Goal: Task Accomplishment & Management: Complete application form

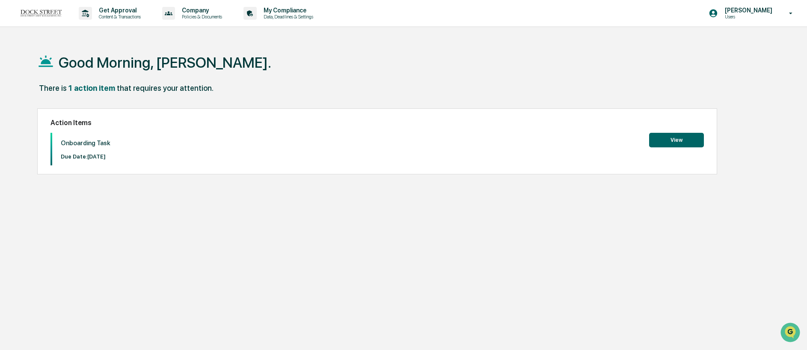
click at [687, 137] on button "View" at bounding box center [676, 140] width 55 height 15
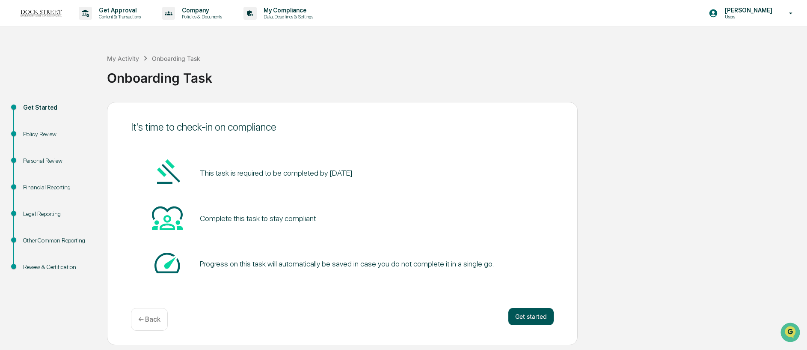
click at [538, 320] on button "Get started" at bounding box center [530, 316] width 45 height 17
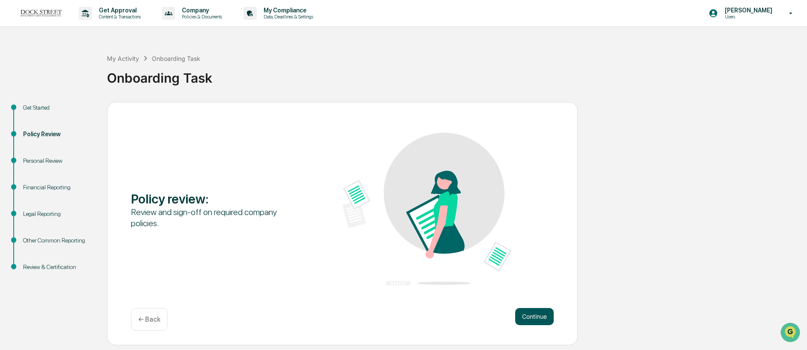
click at [533, 317] on button "Continue" at bounding box center [534, 316] width 39 height 17
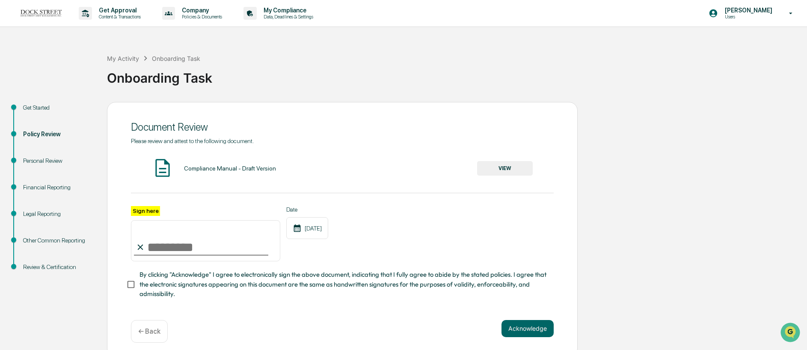
click at [179, 244] on input "Sign here" at bounding box center [205, 240] width 149 height 41
type input "**********"
click at [254, 306] on div "**********" at bounding box center [342, 224] width 423 height 174
click at [119, 279] on div "**********" at bounding box center [342, 229] width 471 height 255
click at [545, 332] on button "Acknowledge" at bounding box center [528, 328] width 52 height 17
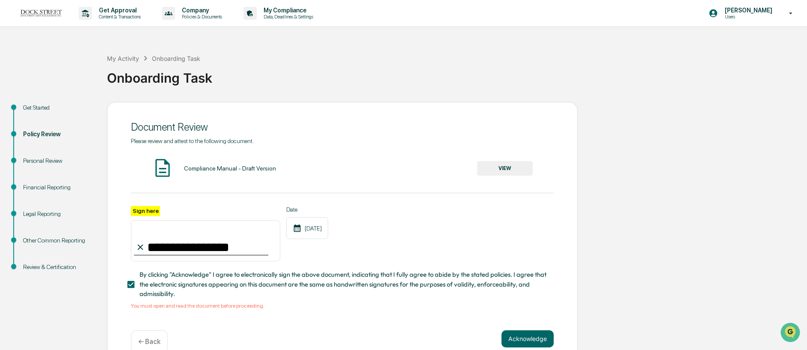
click at [501, 166] on button "VIEW" at bounding box center [505, 168] width 56 height 15
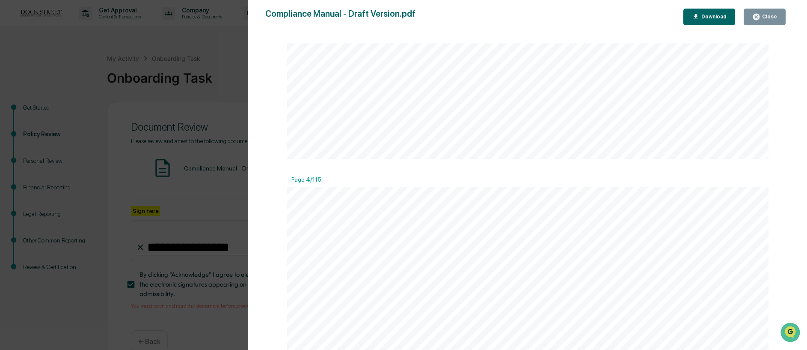
scroll to position [2113, 0]
click at [770, 21] on button "Close" at bounding box center [765, 17] width 42 height 17
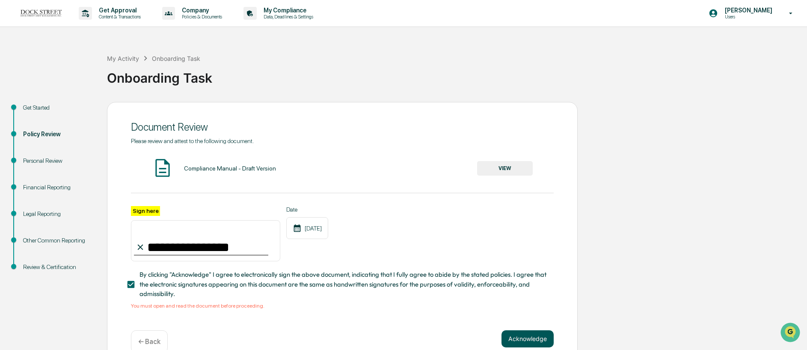
click at [534, 331] on button "Acknowledge" at bounding box center [528, 338] width 52 height 17
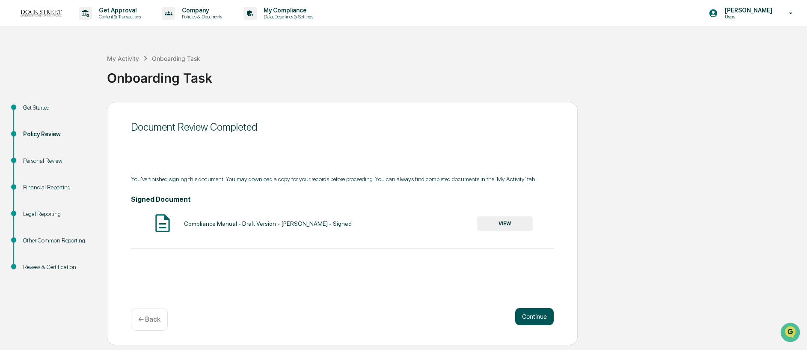
click at [548, 324] on button "Continue" at bounding box center [534, 316] width 39 height 17
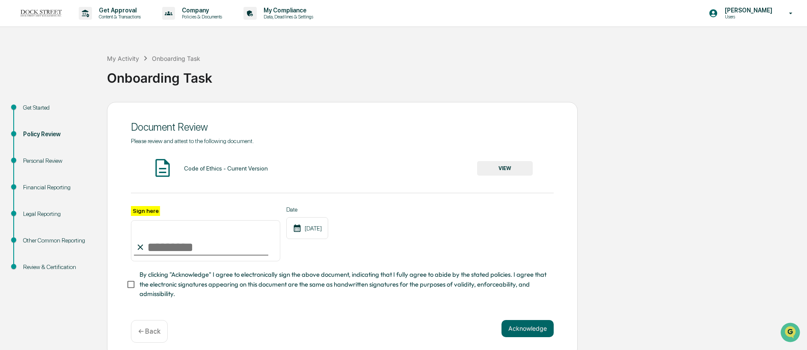
click button "VIEW"
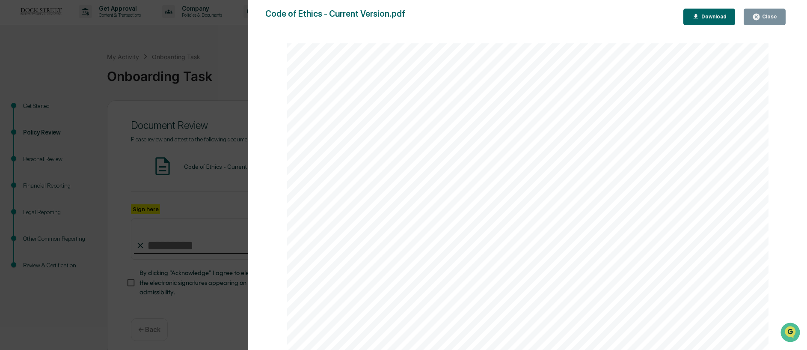
scroll to position [13141, 0]
click button "Close"
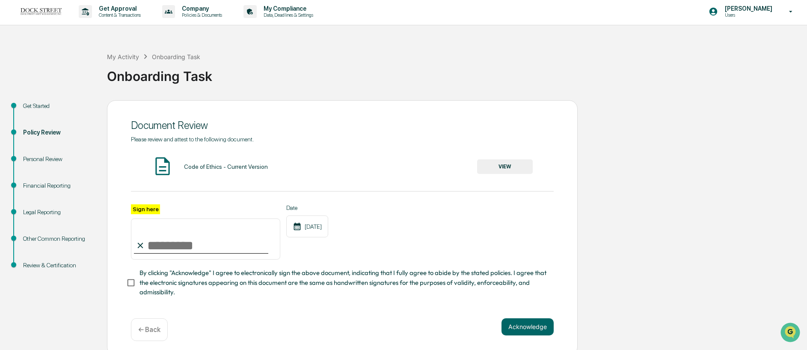
click input "Sign here"
type input "**********"
click span "By clicking "Acknowledge" I agree to electronically sign the above document, in…"
click button "Acknowledge"
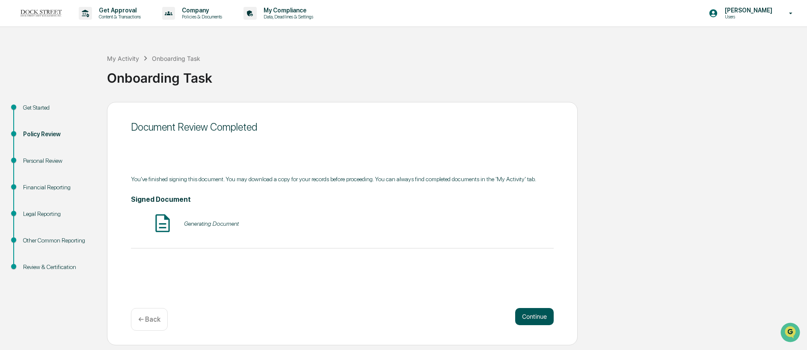
scroll to position [0, 0]
click button "Continue"
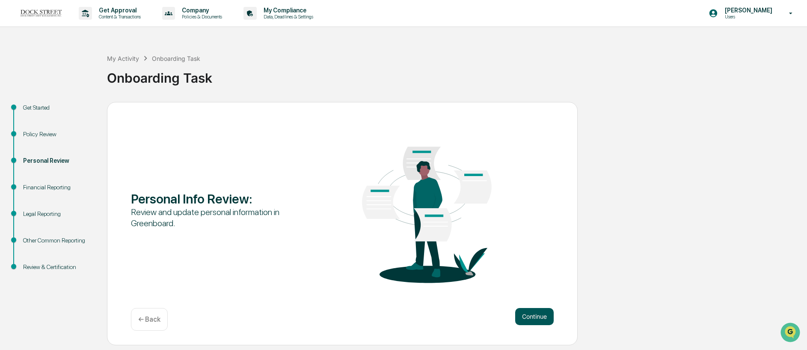
click button "Continue"
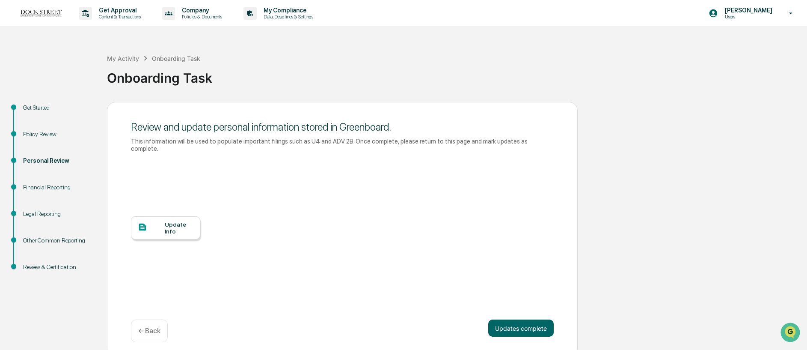
click div "Update Info"
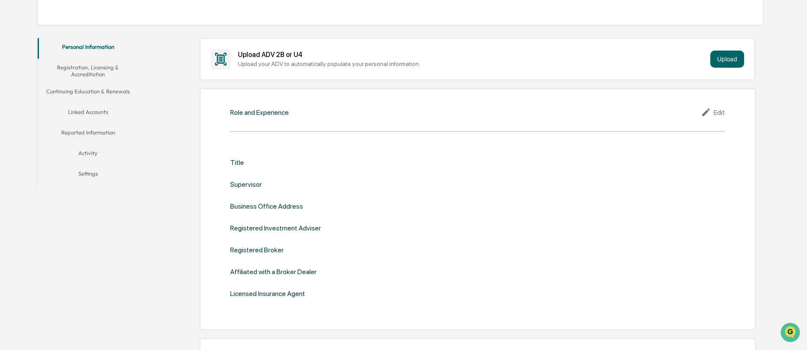
scroll to position [171, 0]
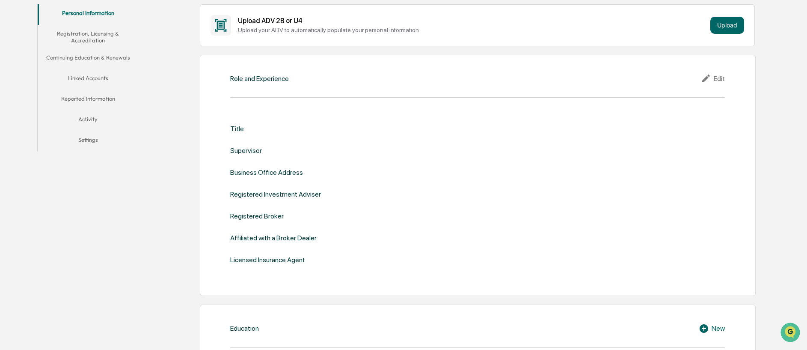
click at [707, 77] on icon at bounding box center [706, 78] width 8 height 8
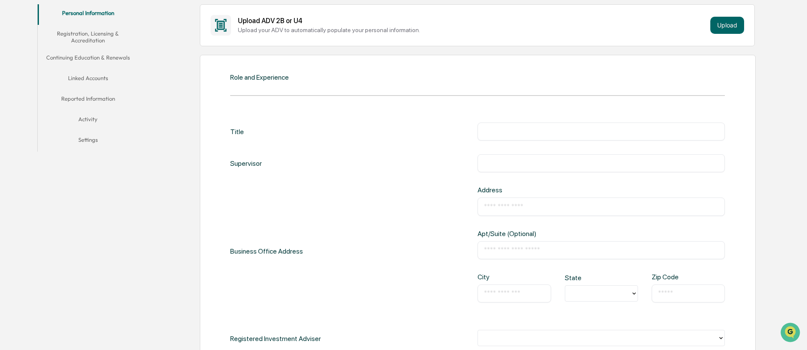
click at [558, 133] on input "text" at bounding box center [601, 131] width 235 height 9
type input "**********"
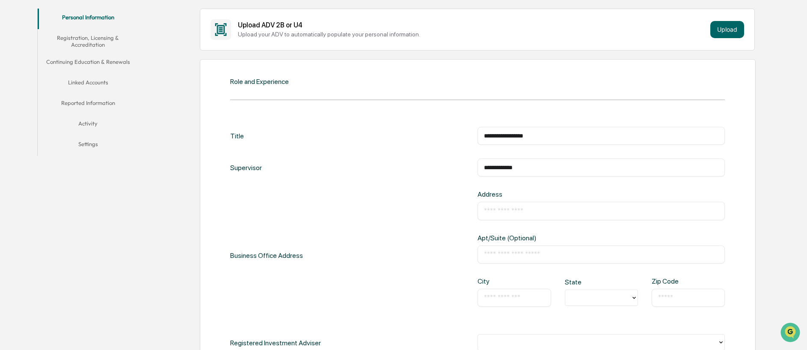
scroll to position [172, 0]
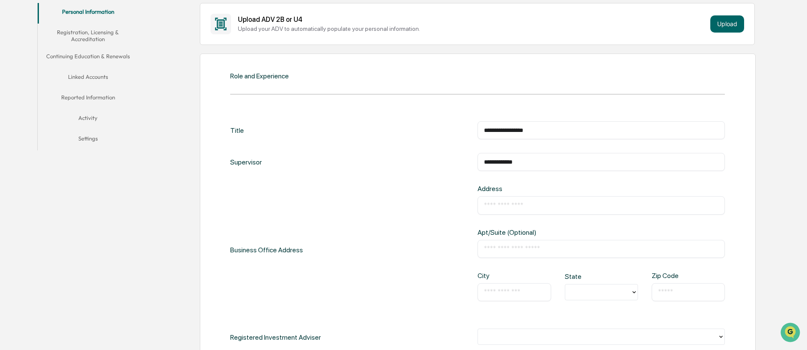
paste input "**********"
click at [429, 225] on div "**********" at bounding box center [477, 249] width 495 height 130
drag, startPoint x: 604, startPoint y: 205, endPoint x: 553, endPoint y: 205, distance: 51.8
click at [553, 205] on input "**********" at bounding box center [601, 205] width 235 height 9
type input "**********"
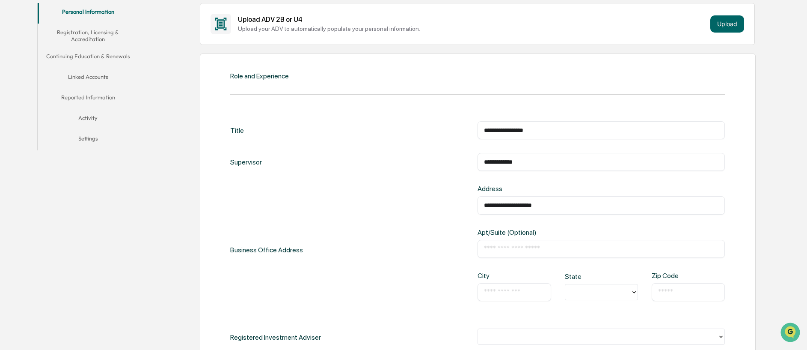
click at [449, 223] on div "**********" at bounding box center [477, 249] width 495 height 130
click at [495, 244] on input "text" at bounding box center [601, 248] width 235 height 9
paste input "**********"
type input "**********"
click at [421, 247] on div "**********" at bounding box center [477, 249] width 495 height 130
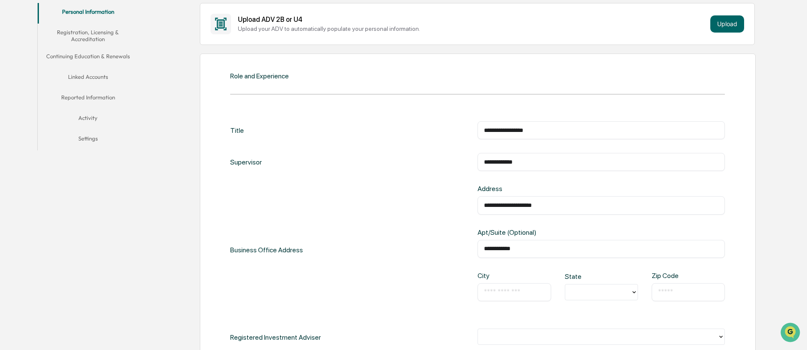
click at [485, 289] on input "text" at bounding box center [514, 292] width 60 height 9
type input "*******"
type input "*"
click at [504, 291] on input "*******" at bounding box center [514, 292] width 60 height 9
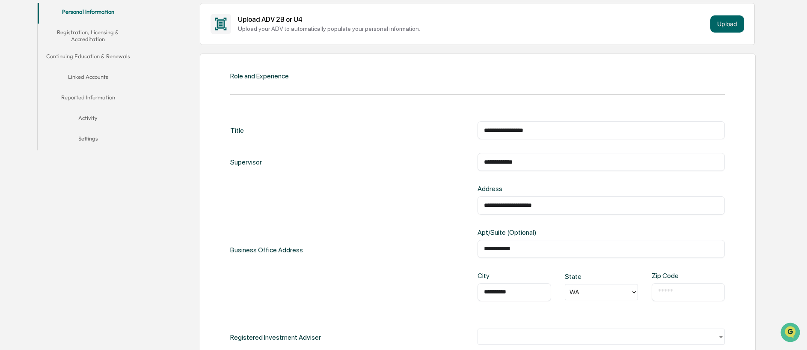
type input "**********"
type input "*"
type input "*****"
click at [326, 263] on div "**********" at bounding box center [477, 249] width 495 height 130
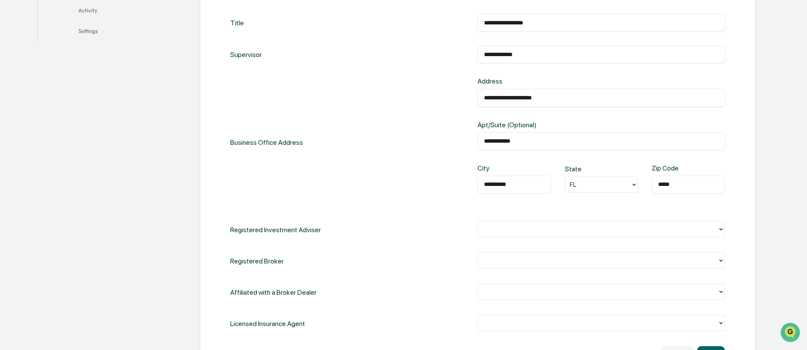
scroll to position [282, 0]
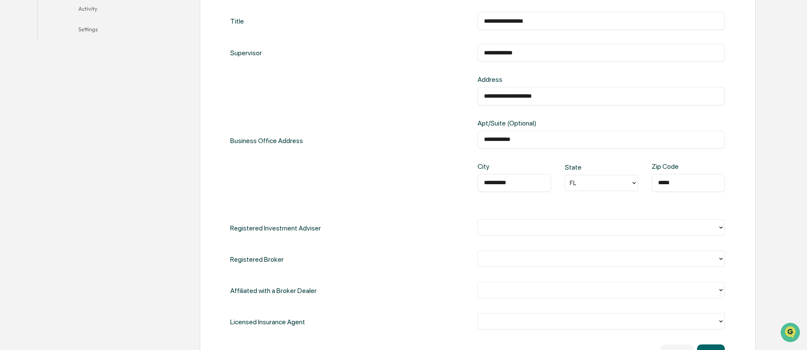
click at [529, 233] on div at bounding box center [598, 226] width 240 height 13
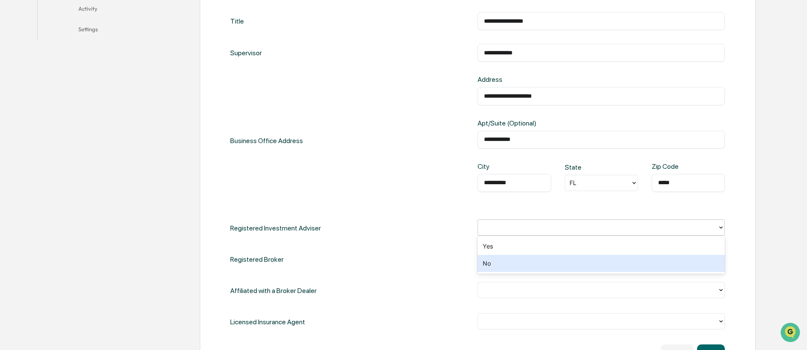
click at [525, 259] on div "No" at bounding box center [601, 263] width 247 height 17
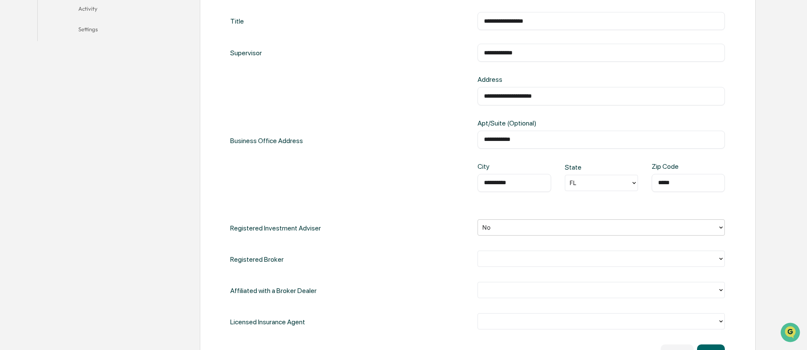
click at [527, 256] on div at bounding box center [597, 258] width 231 height 10
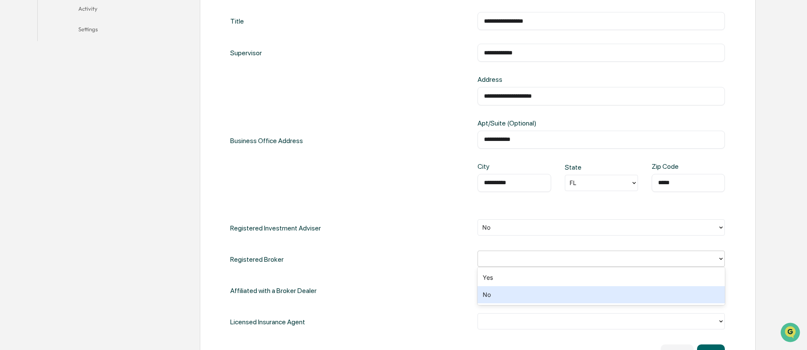
click at [522, 291] on div "No" at bounding box center [601, 294] width 247 height 17
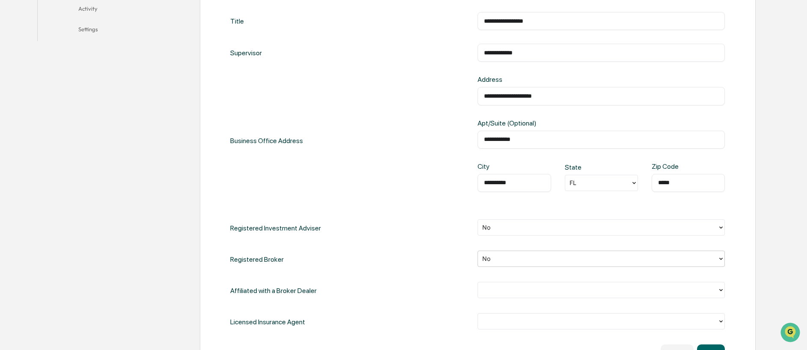
click at [521, 291] on div at bounding box center [597, 290] width 231 height 10
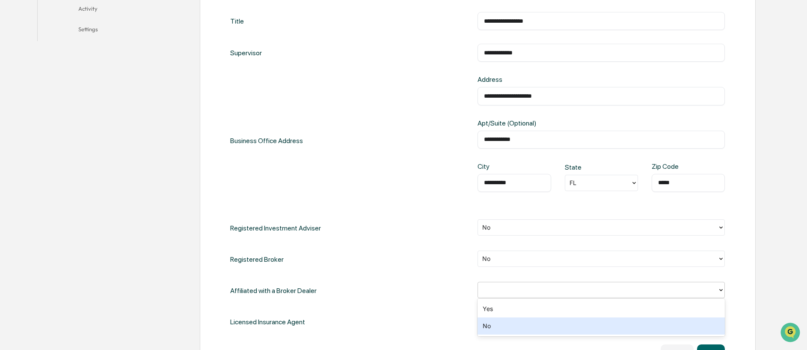
click at [517, 325] on div "No" at bounding box center [601, 325] width 247 height 17
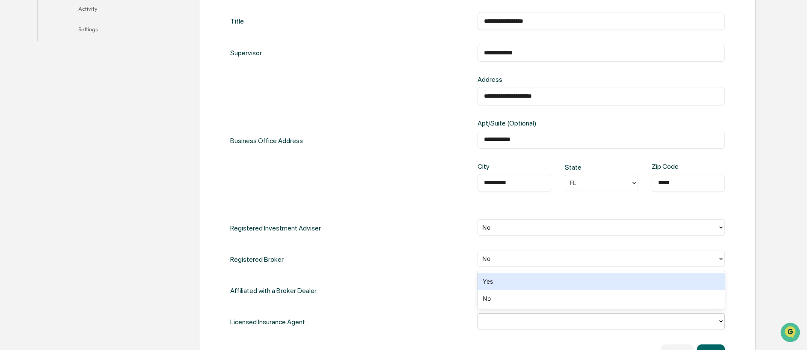
drag, startPoint x: 527, startPoint y: 317, endPoint x: 528, endPoint y: 322, distance: 4.8
click at [527, 317] on div at bounding box center [597, 321] width 231 height 10
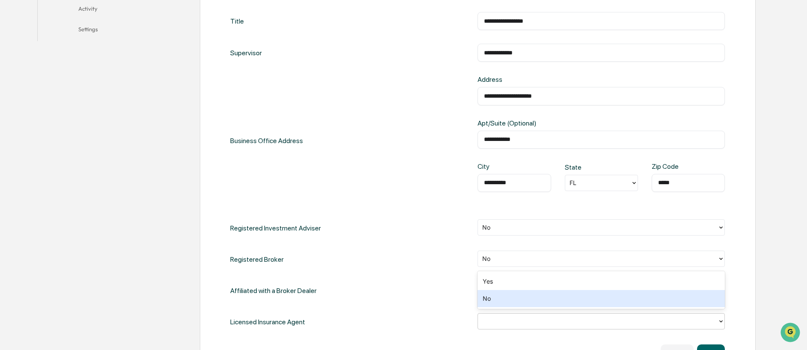
click at [535, 303] on div "No" at bounding box center [601, 298] width 247 height 17
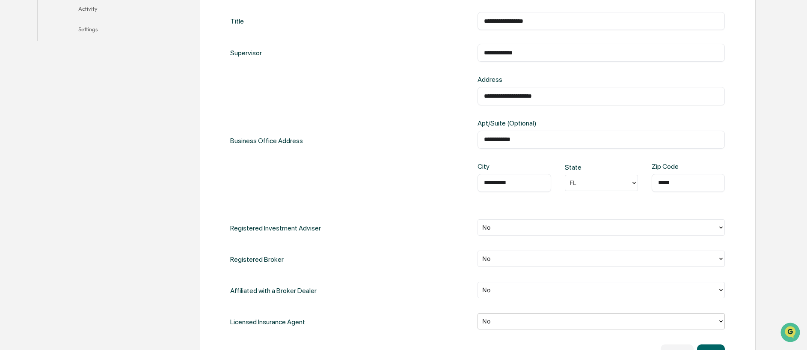
click at [438, 305] on div "**********" at bounding box center [477, 171] width 495 height 318
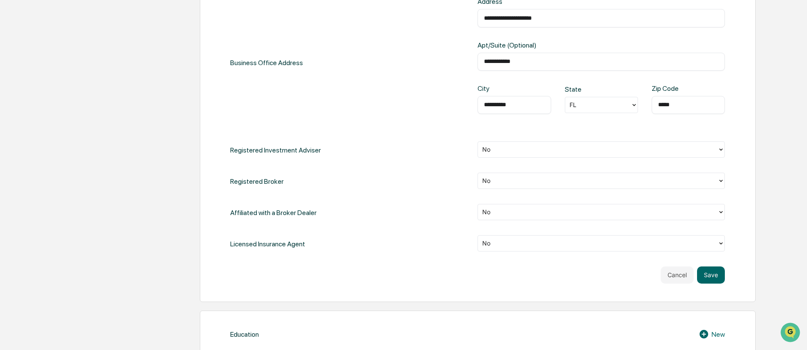
scroll to position [413, 0]
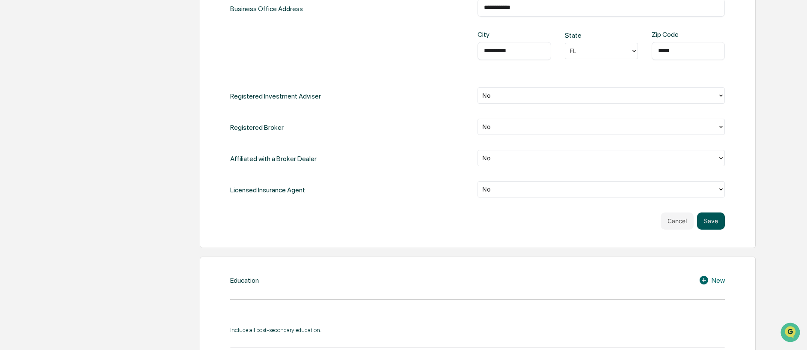
click at [712, 220] on button "Save" at bounding box center [711, 220] width 28 height 17
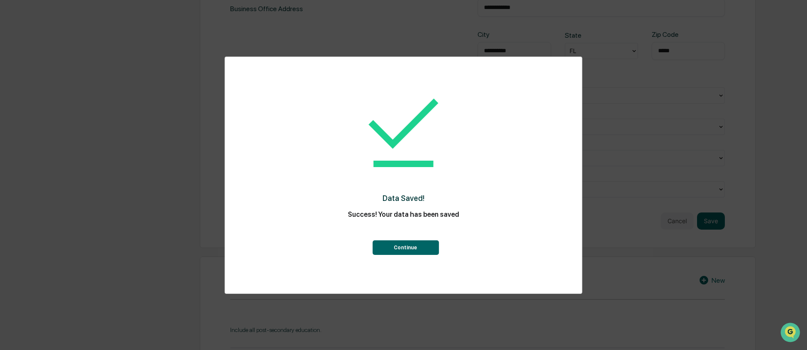
click at [426, 248] on button "Continue" at bounding box center [405, 247] width 66 height 15
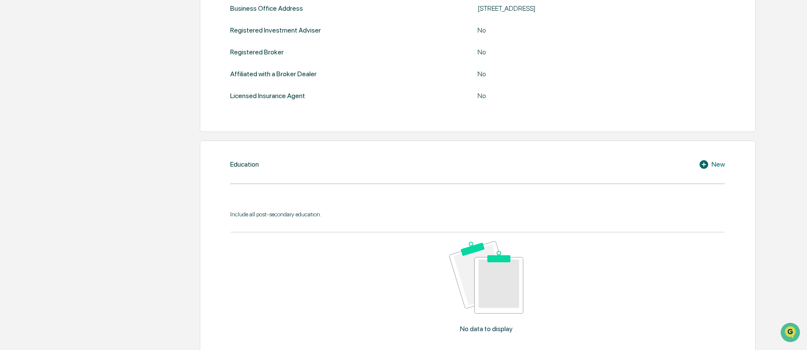
click at [712, 163] on div "New" at bounding box center [712, 164] width 26 height 10
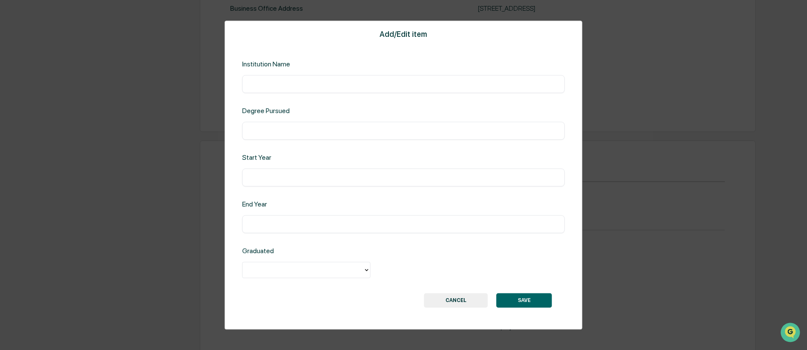
click at [367, 83] on input "text" at bounding box center [404, 84] width 310 height 9
type input "**********"
type input "****"
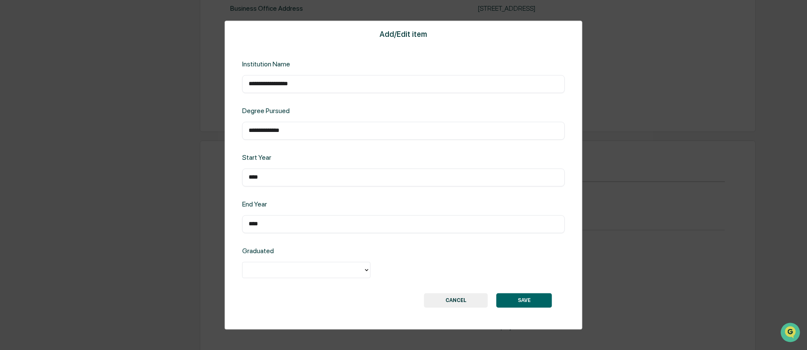
click at [325, 279] on div at bounding box center [403, 271] width 323 height 18
click at [327, 272] on div at bounding box center [303, 270] width 112 height 10
click at [330, 285] on div "Yes" at bounding box center [306, 289] width 128 height 17
click at [517, 296] on button "SAVE" at bounding box center [524, 300] width 56 height 15
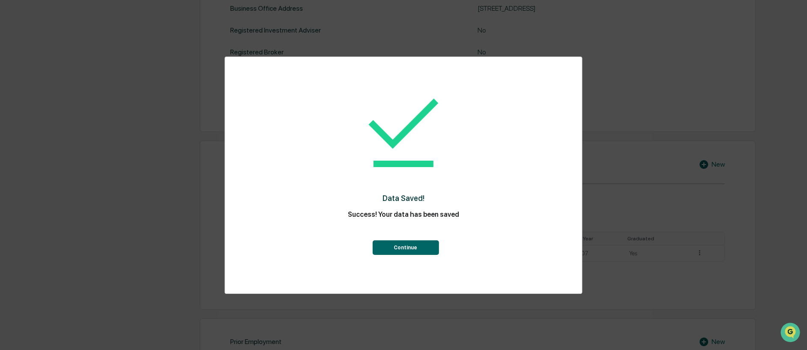
click at [418, 250] on button "Continue" at bounding box center [405, 247] width 66 height 15
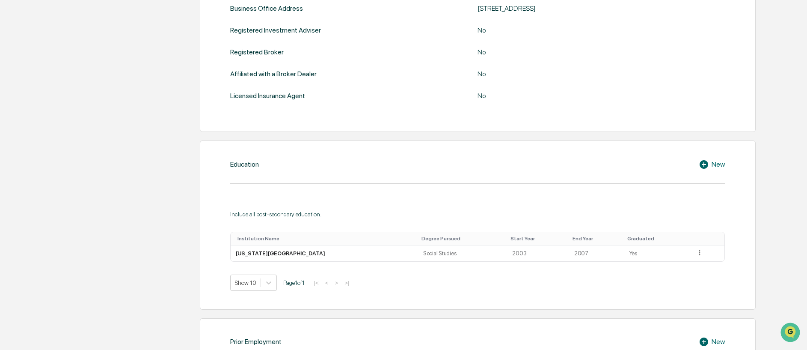
click at [697, 162] on div "Education New" at bounding box center [477, 164] width 495 height 10
click at [703, 162] on icon at bounding box center [704, 164] width 9 height 9
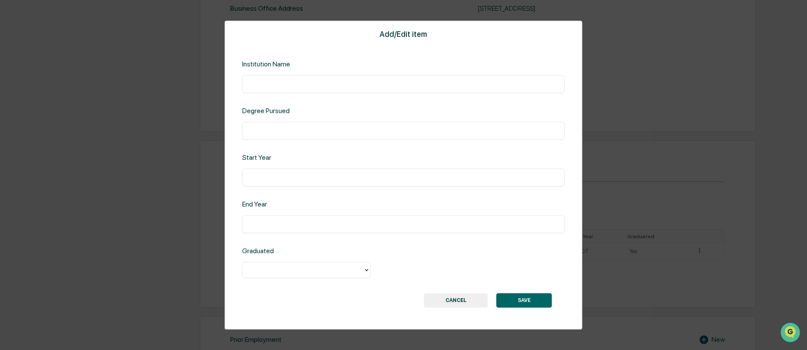
click at [321, 84] on input "text" at bounding box center [404, 84] width 310 height 9
type input "**********"
click at [288, 183] on div "​" at bounding box center [403, 177] width 323 height 18
click at [288, 176] on input "text" at bounding box center [404, 177] width 310 height 9
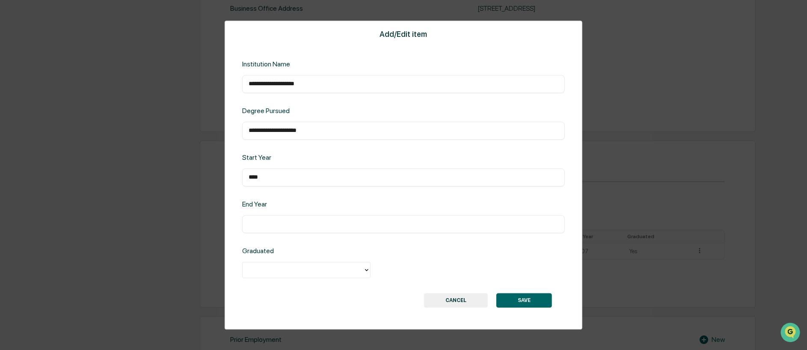
type input "****"
click at [290, 274] on div at bounding box center [303, 270] width 112 height 10
click at [301, 293] on div "Yes" at bounding box center [306, 289] width 128 height 17
click at [506, 302] on button "SAVE" at bounding box center [524, 300] width 56 height 15
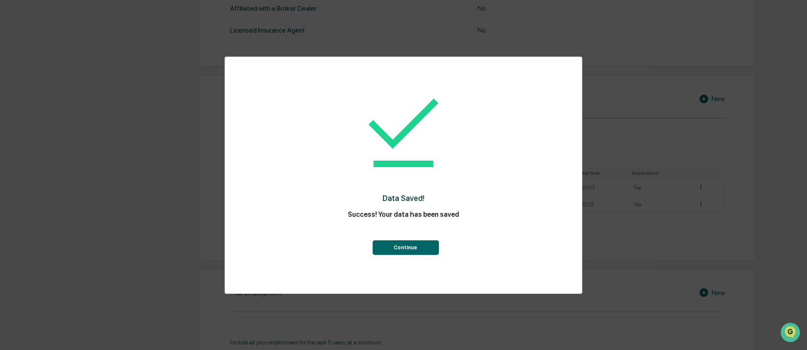
click at [431, 248] on button "Continue" at bounding box center [405, 247] width 66 height 15
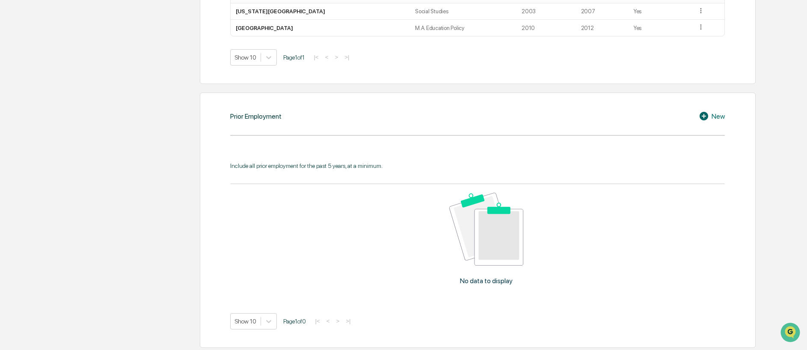
scroll to position [584, 0]
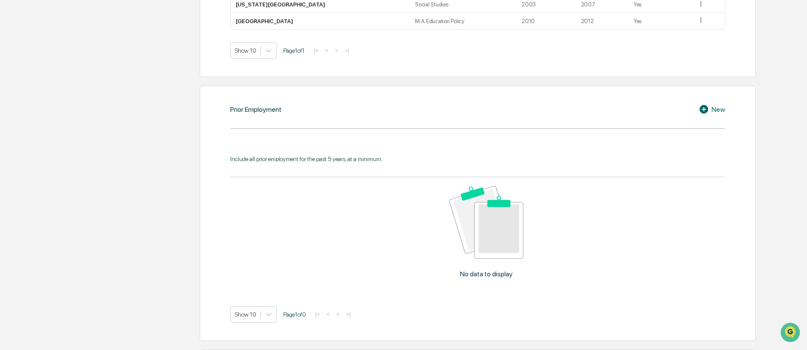
click at [702, 110] on icon at bounding box center [704, 109] width 9 height 9
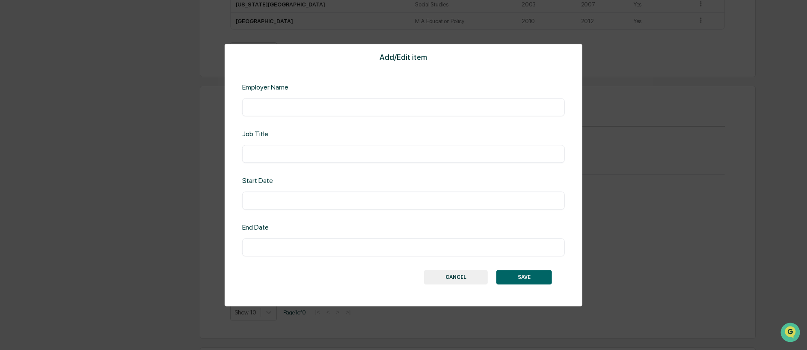
click at [265, 103] on input "text" at bounding box center [404, 107] width 310 height 9
type input "**********"
type input "****"
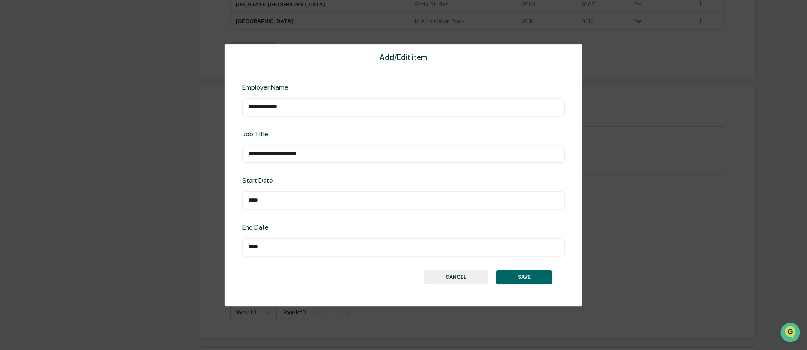
click at [519, 279] on button "SAVE" at bounding box center [524, 277] width 56 height 15
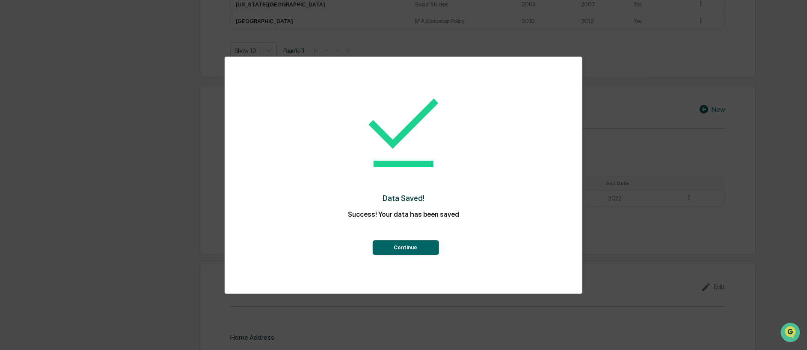
click at [404, 250] on button "Continue" at bounding box center [405, 247] width 66 height 15
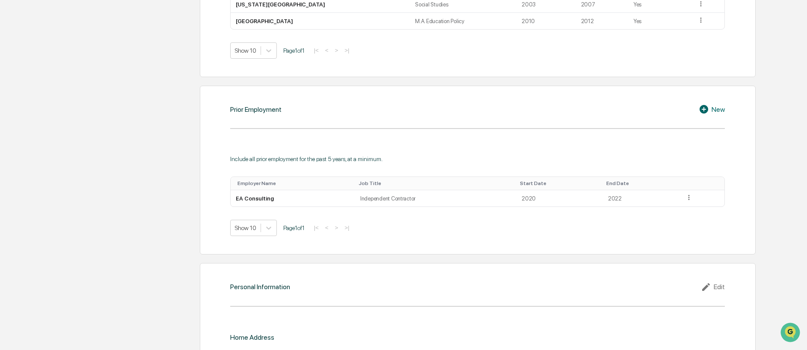
click at [727, 110] on div "Prior Employment New Include all prior employment for the past 5 years, at a mi…" at bounding box center [478, 170] width 556 height 169
click at [713, 110] on div "New" at bounding box center [712, 109] width 26 height 10
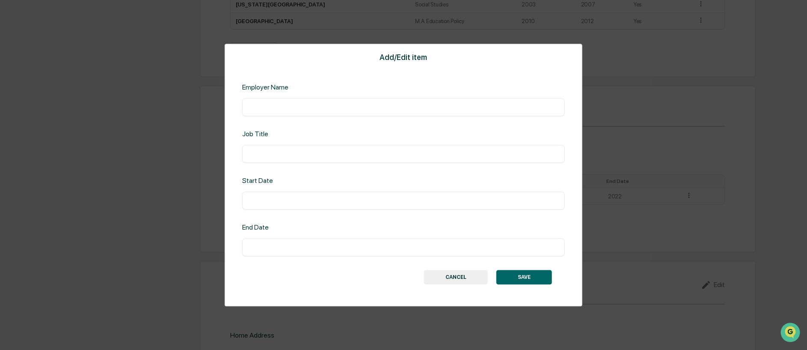
click at [355, 96] on div "Employer Name ​" at bounding box center [403, 99] width 323 height 33
click at [354, 103] on input "text" at bounding box center [404, 107] width 310 height 9
type input "**********"
type input "*"
type input "**********"
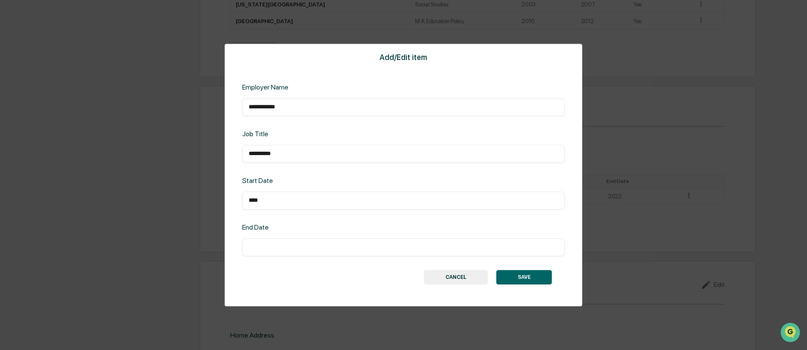
type input "****"
click at [503, 271] on button "SAVE" at bounding box center [524, 277] width 56 height 15
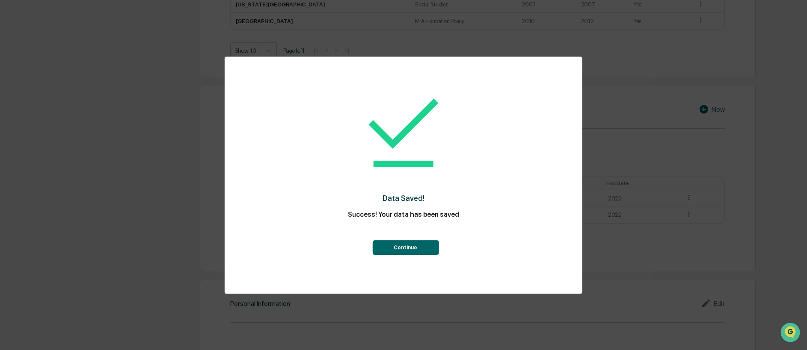
click at [422, 250] on button "Continue" at bounding box center [405, 247] width 66 height 15
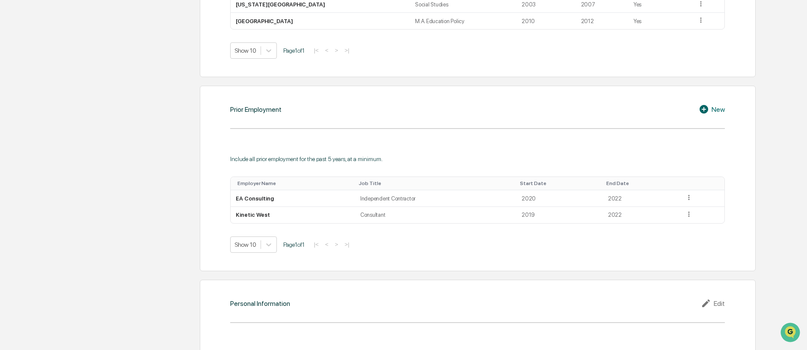
click at [713, 110] on div "New" at bounding box center [712, 109] width 26 height 10
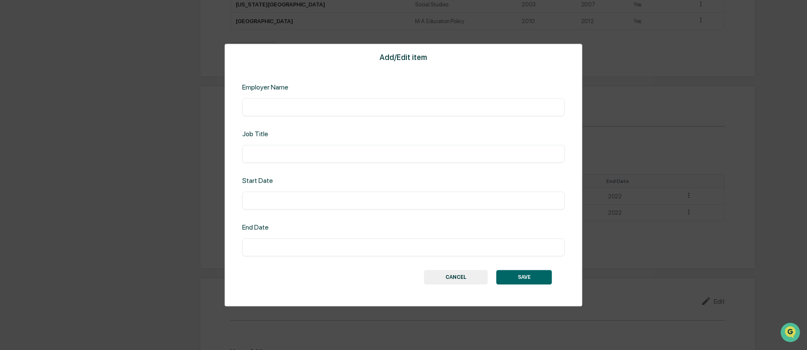
click at [351, 107] on input "text" at bounding box center [404, 107] width 310 height 9
type input "**********"
type input "****"
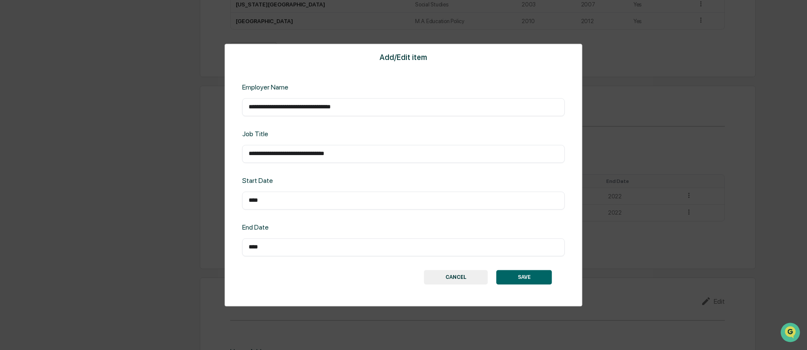
click at [526, 275] on button "SAVE" at bounding box center [524, 277] width 56 height 15
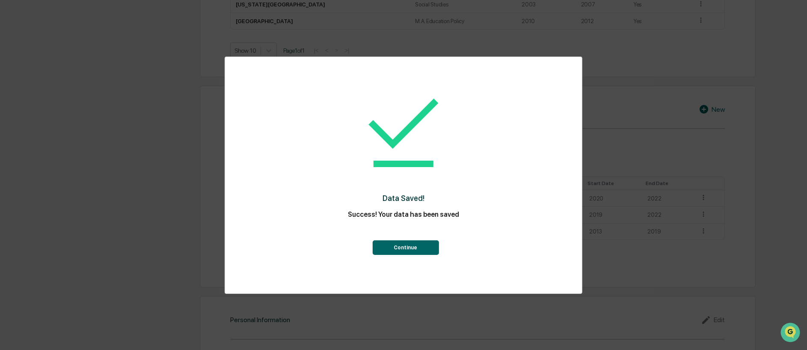
click at [420, 250] on button "Continue" at bounding box center [405, 247] width 66 height 15
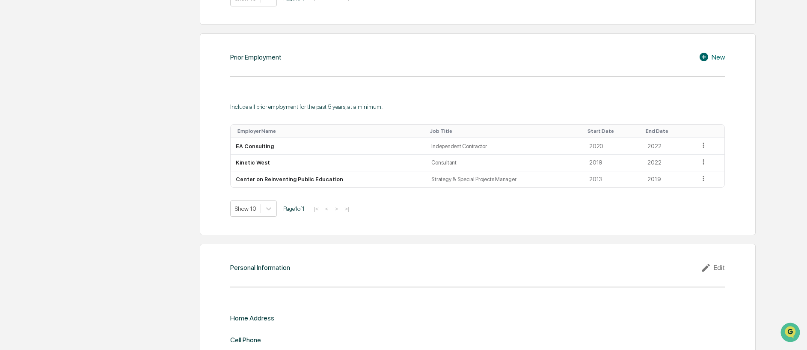
scroll to position [686, 0]
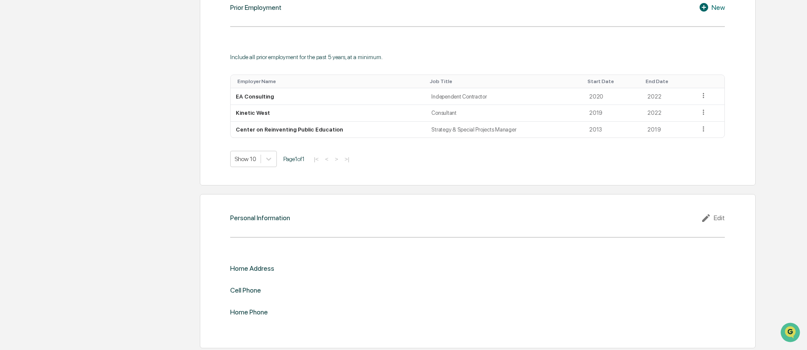
click at [716, 217] on div "Edit" at bounding box center [713, 218] width 24 height 10
click at [520, 280] on input "text" at bounding box center [601, 282] width 235 height 9
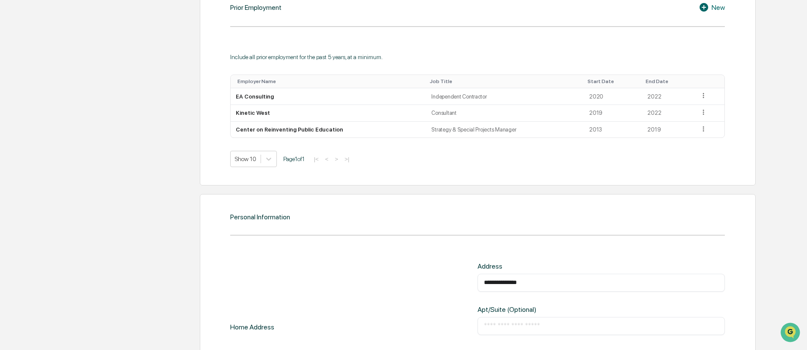
type input "**********"
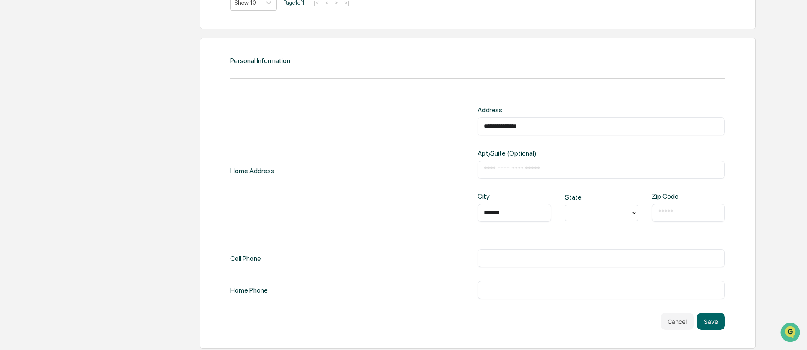
type input "*******"
type input "*"
type input "*****"
type input "**********"
click at [708, 317] on button "Save" at bounding box center [711, 320] width 28 height 17
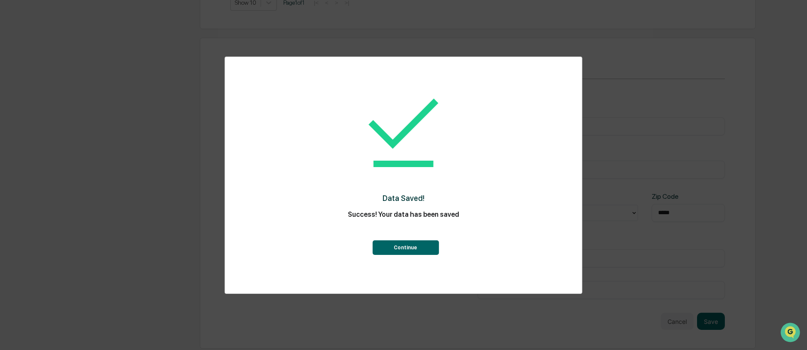
click at [428, 250] on button "Continue" at bounding box center [405, 247] width 66 height 15
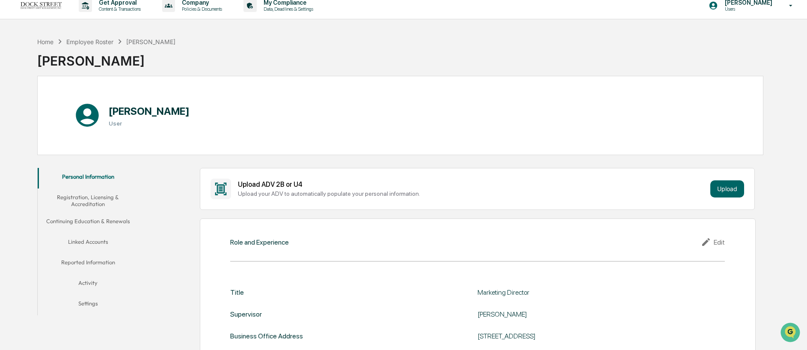
scroll to position [8, 0]
click at [98, 39] on div "Employee Roster" at bounding box center [89, 41] width 47 height 7
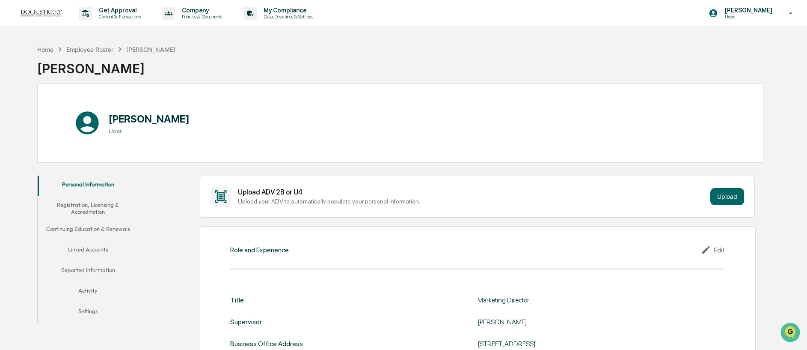
click at [77, 203] on button "Registration, Licensing & Accreditation" at bounding box center [88, 208] width 101 height 24
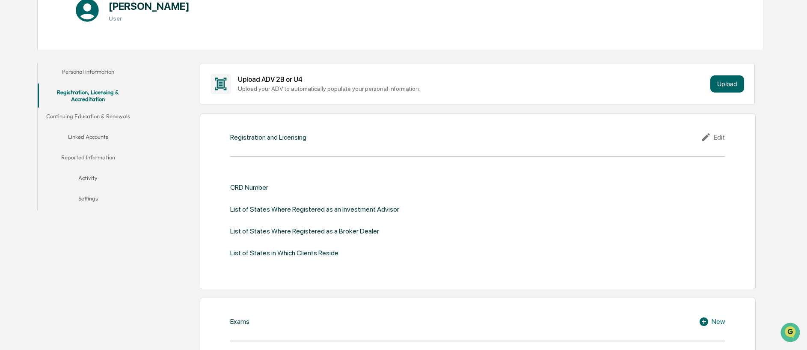
scroll to position [122, 0]
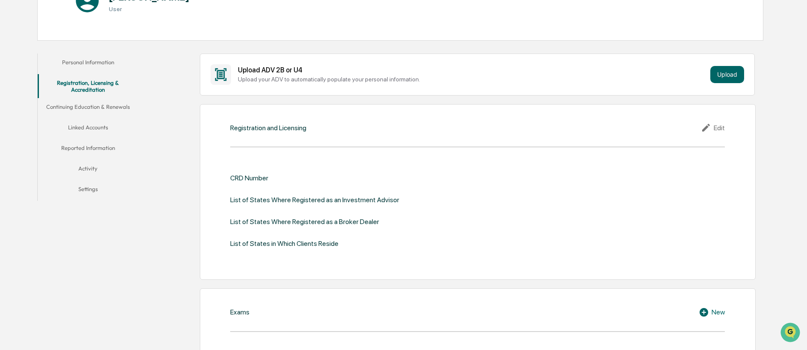
click at [714, 129] on div "Edit" at bounding box center [713, 127] width 24 height 10
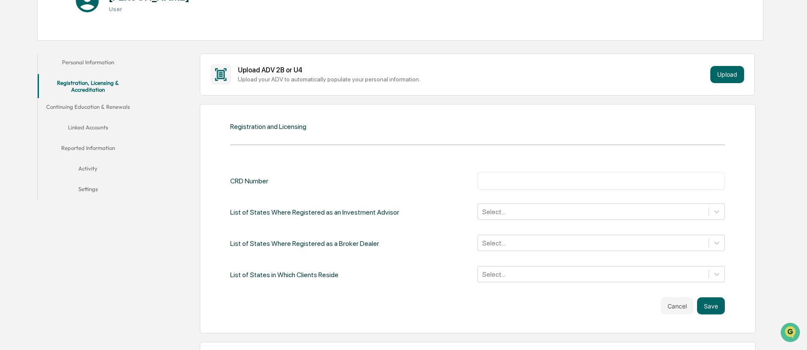
click at [619, 190] on div "CRD Number ​ List of States Where Registered as an Investment Advisor Select...…" at bounding box center [477, 228] width 495 height 112
click at [618, 183] on input "text" at bounding box center [601, 180] width 235 height 9
click at [424, 174] on div "CRD Number ​" at bounding box center [477, 181] width 495 height 18
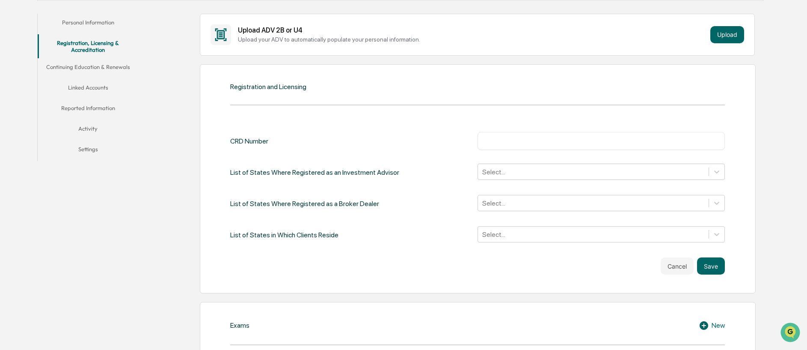
scroll to position [189, 0]
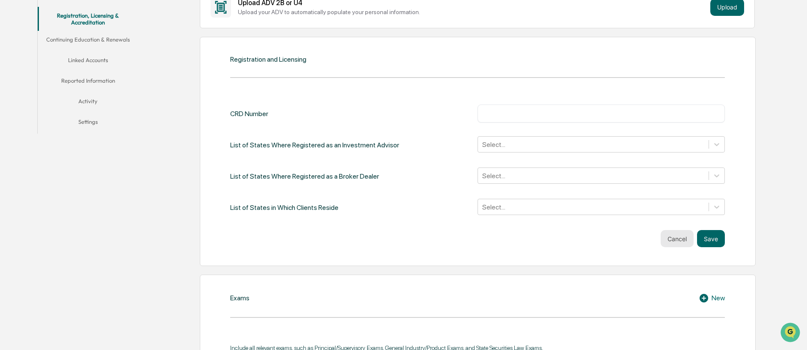
click at [680, 238] on button "Cancel" at bounding box center [677, 238] width 33 height 17
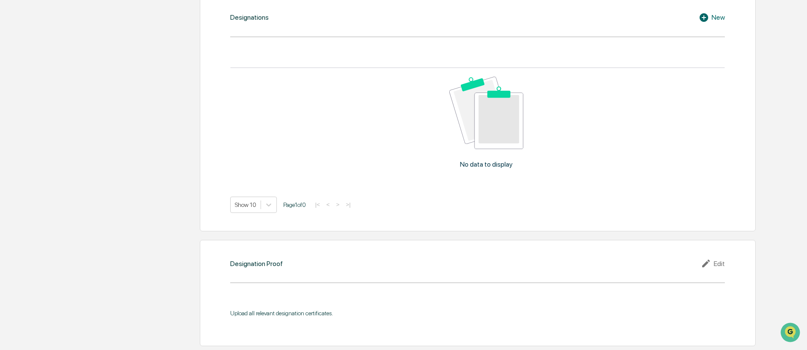
scroll to position [0, 0]
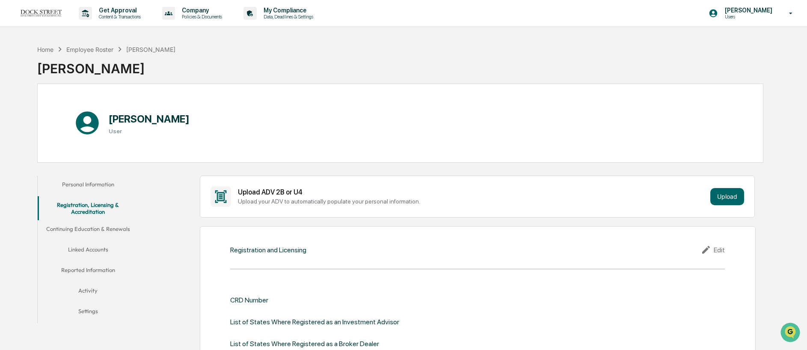
click at [87, 227] on button "Continuing Education & Renewals" at bounding box center [88, 230] width 101 height 21
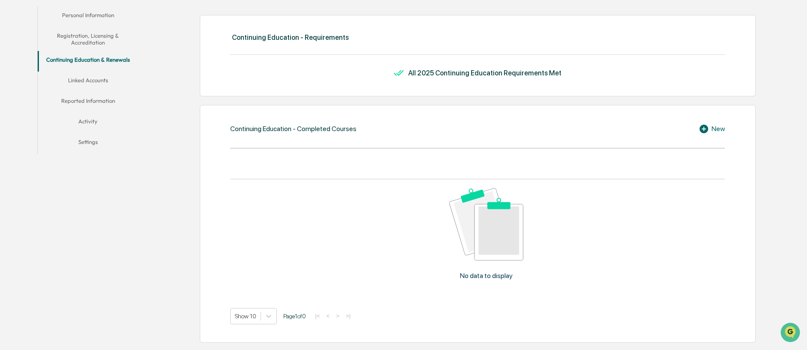
scroll to position [218, 0]
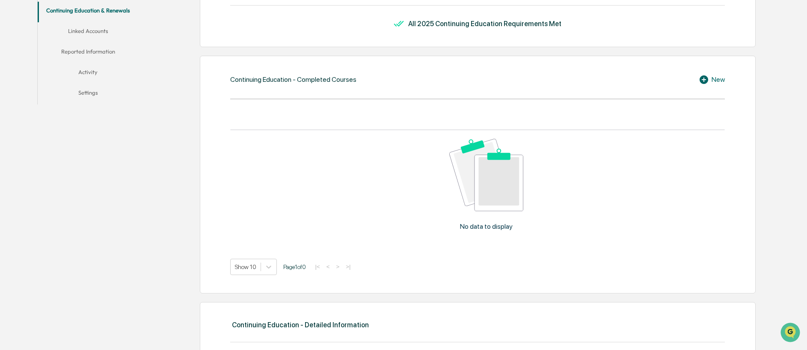
click at [103, 36] on button "Linked Accounts" at bounding box center [88, 32] width 101 height 21
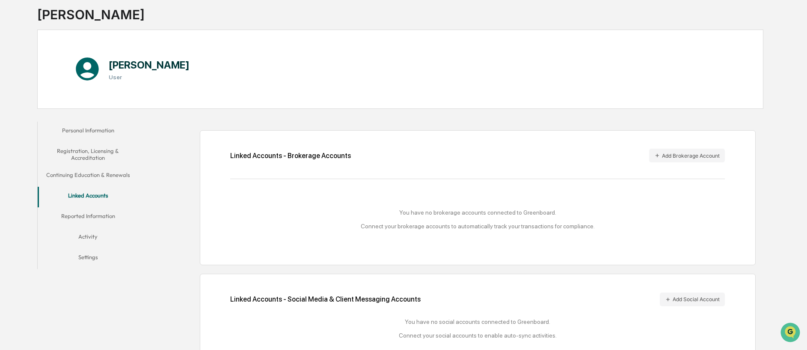
scroll to position [75, 0]
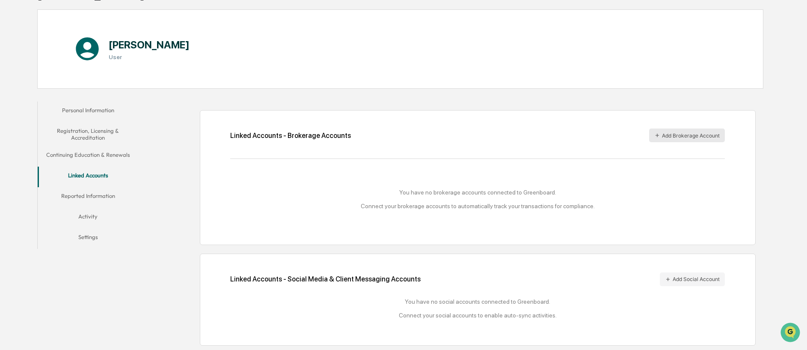
click at [687, 137] on button "Add Brokerage Account" at bounding box center [687, 135] width 76 height 14
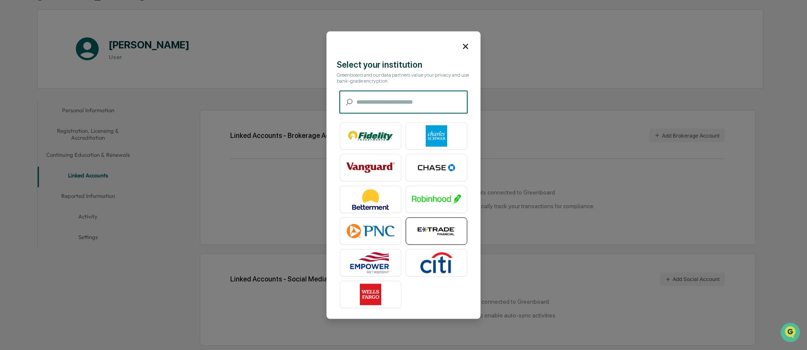
click at [457, 235] on img at bounding box center [436, 230] width 49 height 21
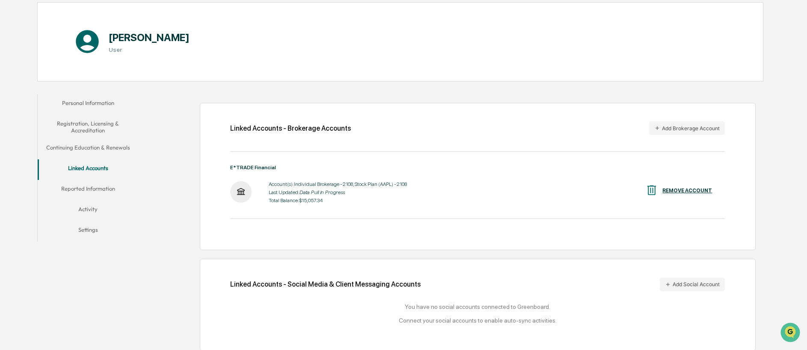
scroll to position [81, 0]
click at [675, 130] on button "Add Brokerage Account" at bounding box center [687, 129] width 76 height 14
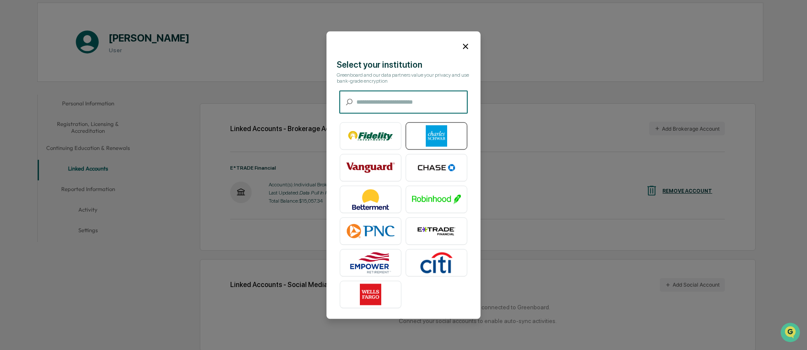
click at [445, 135] on img at bounding box center [436, 135] width 49 height 21
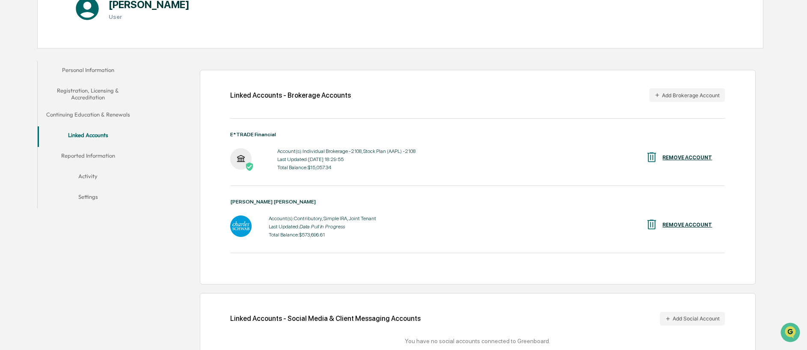
scroll to position [154, 0]
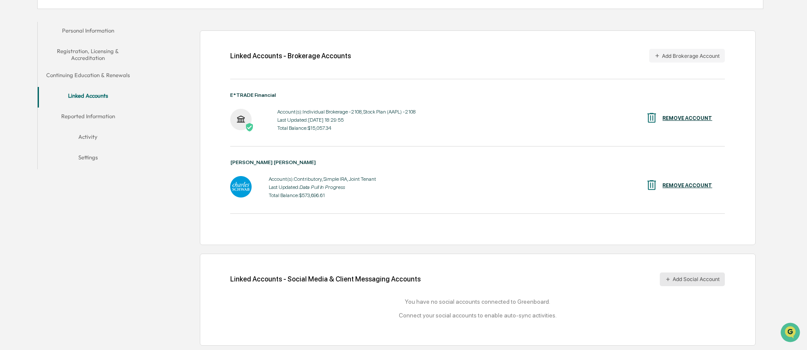
click at [685, 274] on button "Add Social Account" at bounding box center [692, 279] width 65 height 14
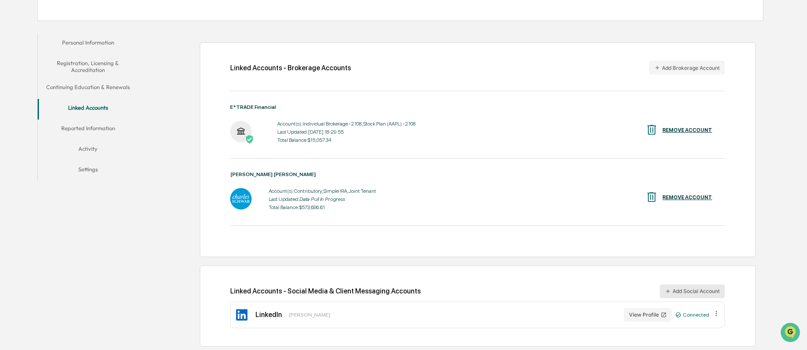
click at [672, 289] on button "Add Social Account" at bounding box center [692, 291] width 65 height 14
click at [95, 127] on button "Reported Information" at bounding box center [88, 129] width 101 height 21
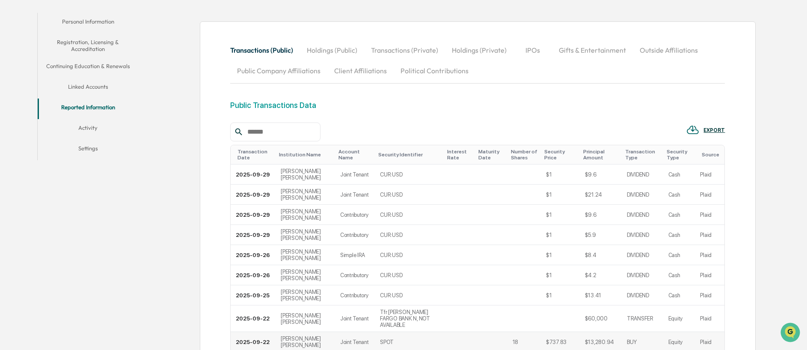
scroll to position [8, 0]
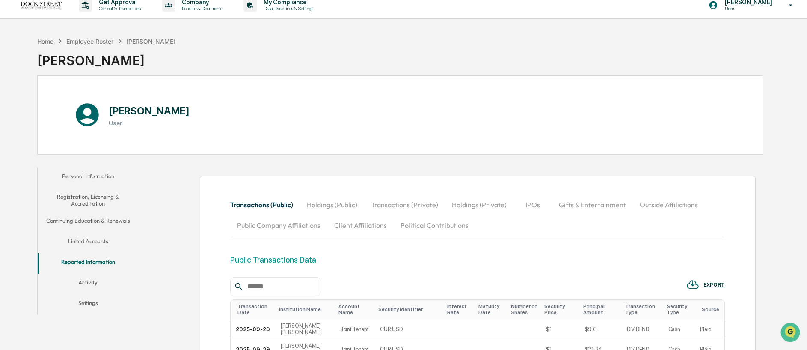
click at [102, 282] on button "Activity" at bounding box center [88, 284] width 101 height 21
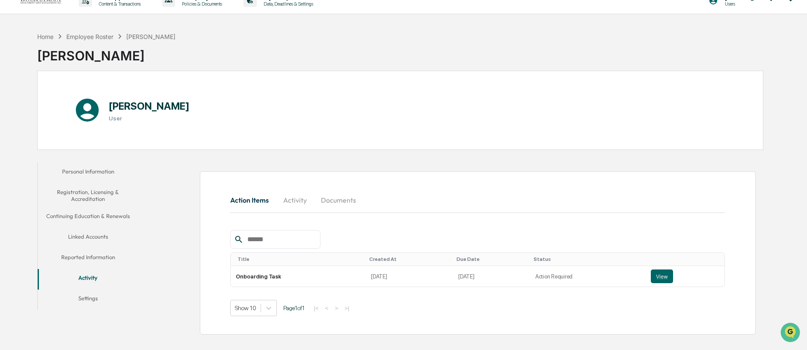
scroll to position [41, 0]
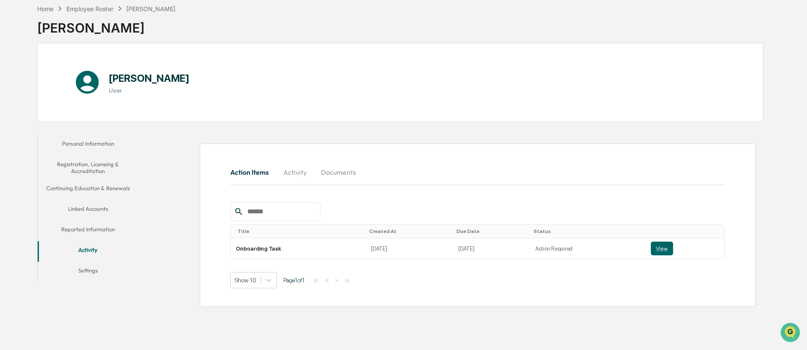
click at [101, 272] on button "Settings" at bounding box center [88, 272] width 101 height 21
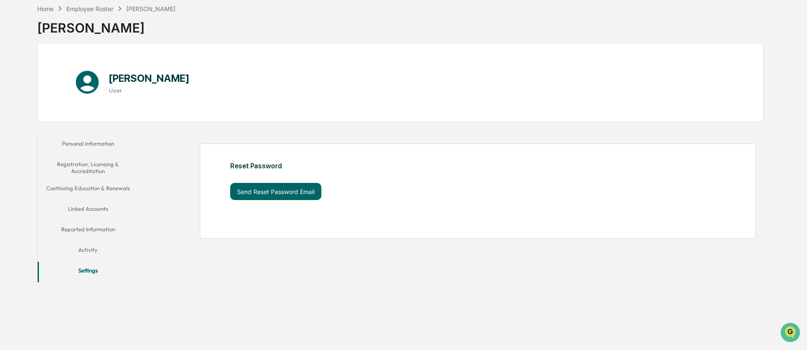
click at [102, 250] on button "Activity" at bounding box center [88, 251] width 101 height 21
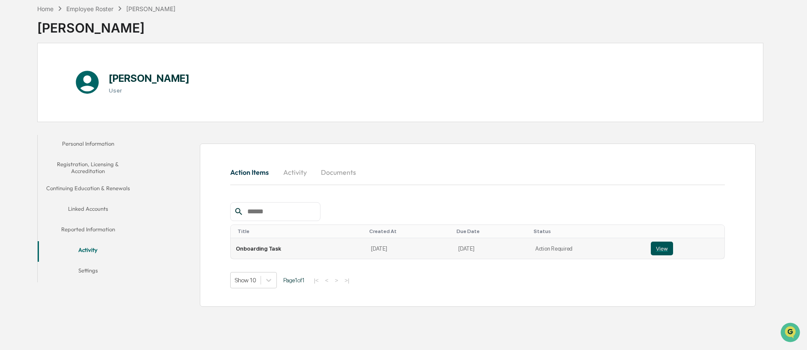
click at [659, 247] on button "View" at bounding box center [662, 248] width 22 height 14
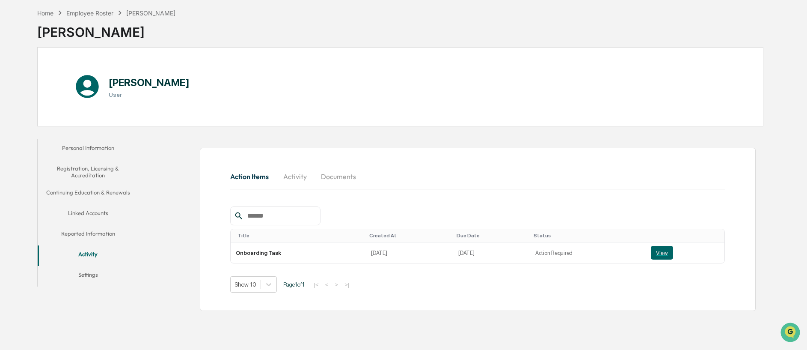
scroll to position [36, 0]
click at [100, 158] on button "Personal Information" at bounding box center [88, 150] width 101 height 21
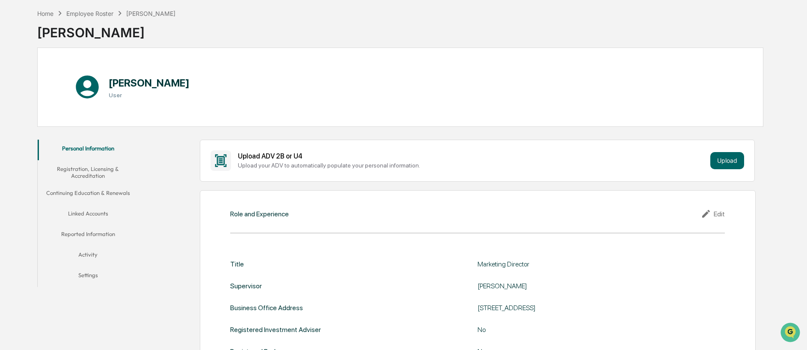
click at [98, 169] on button "Registration, Licensing & Accreditation" at bounding box center [88, 172] width 101 height 24
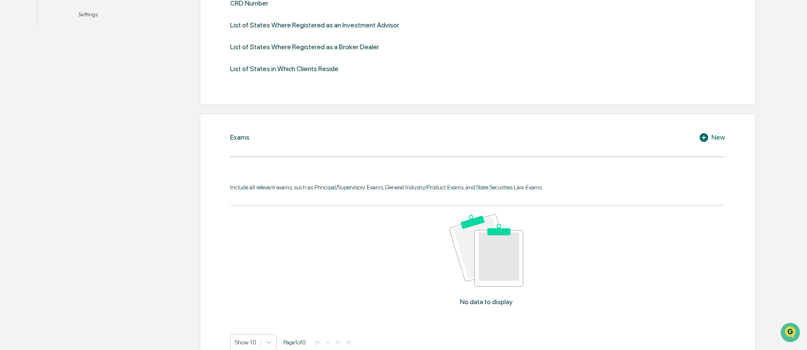
scroll to position [164, 0]
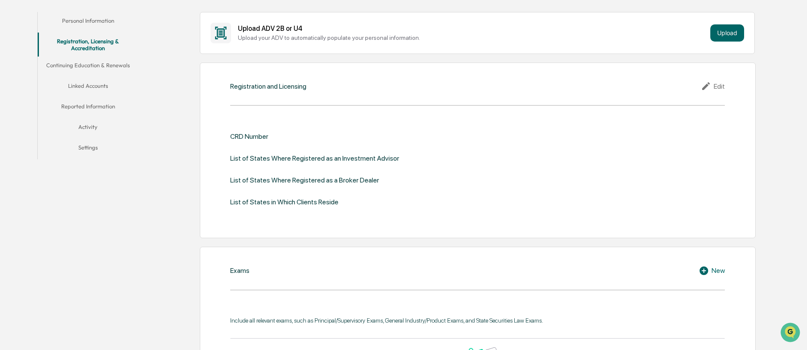
click at [124, 102] on button "Reported Information" at bounding box center [88, 108] width 101 height 21
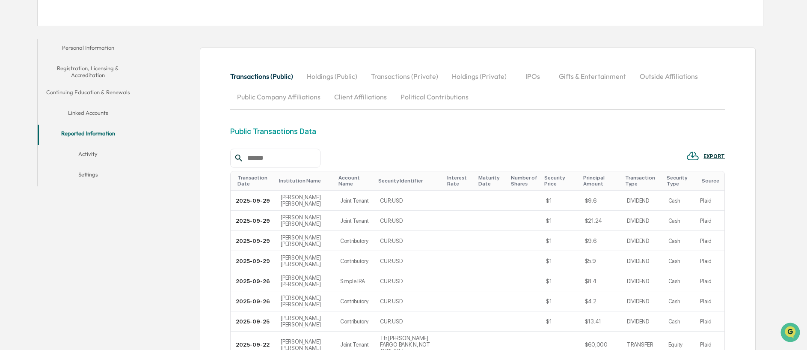
scroll to position [164, 0]
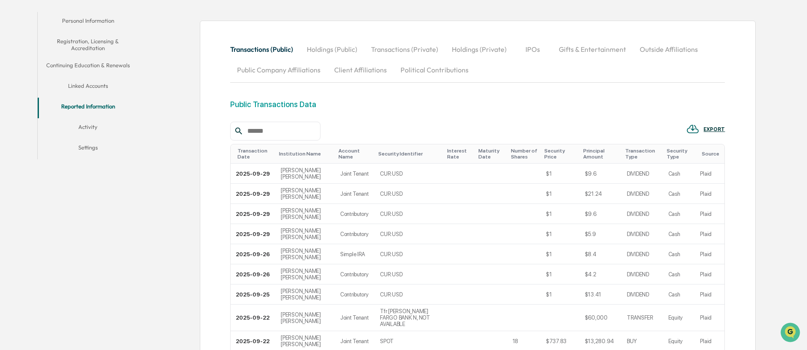
click at [104, 129] on button "Activity" at bounding box center [88, 128] width 101 height 21
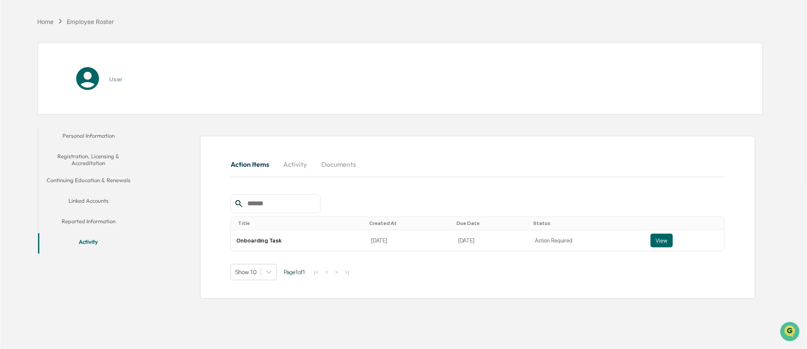
scroll to position [41, 0]
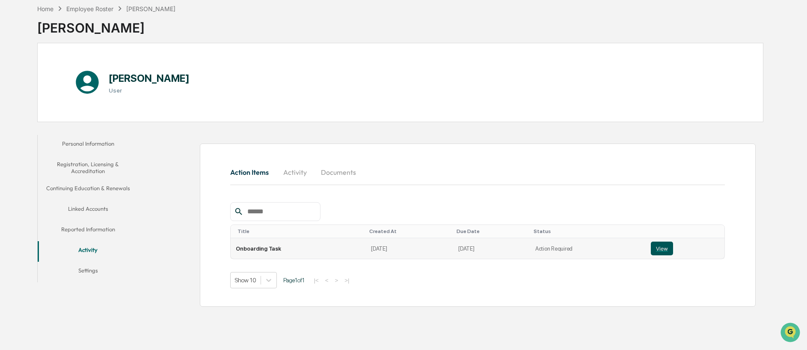
click at [660, 253] on button "View" at bounding box center [662, 248] width 22 height 14
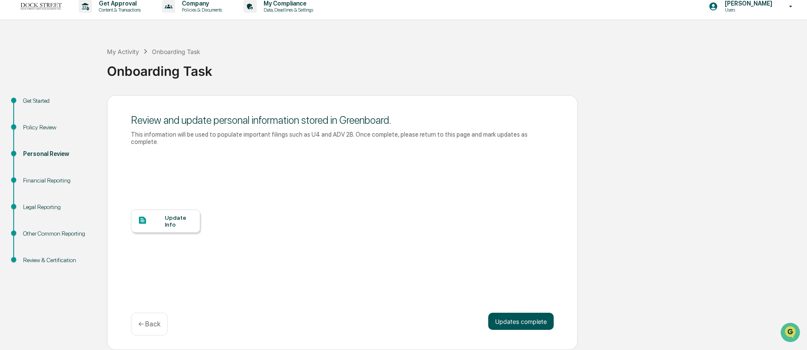
click at [523, 325] on button "Updates complete" at bounding box center [520, 320] width 65 height 17
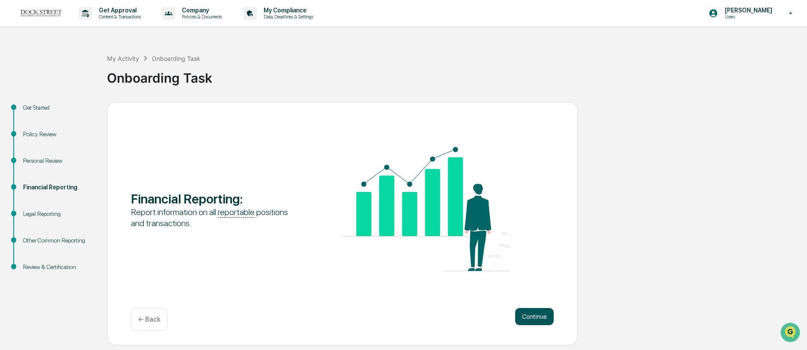
click at [538, 318] on button "Continue" at bounding box center [534, 316] width 39 height 17
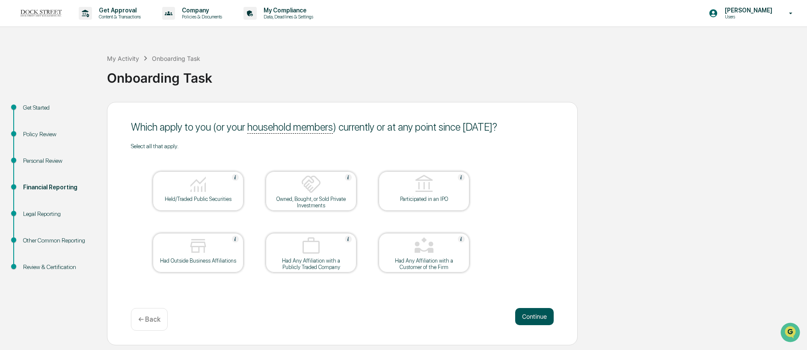
click at [538, 318] on button "Continue" at bounding box center [534, 316] width 39 height 17
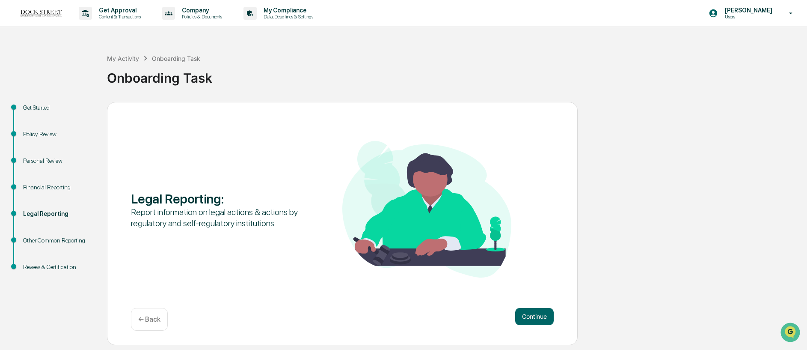
click at [538, 318] on button "Continue" at bounding box center [534, 316] width 39 height 17
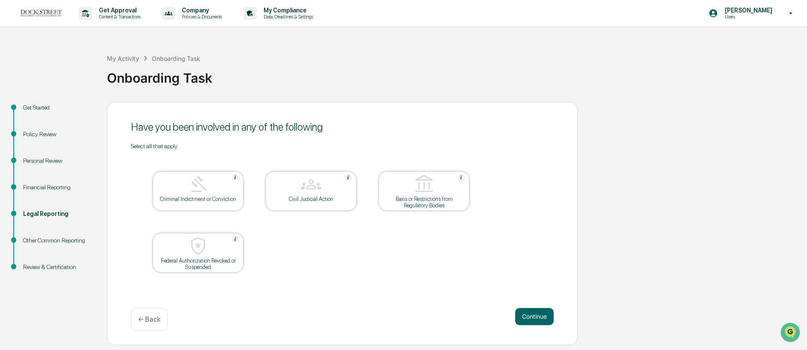
click at [538, 318] on button "Continue" at bounding box center [534, 316] width 39 height 17
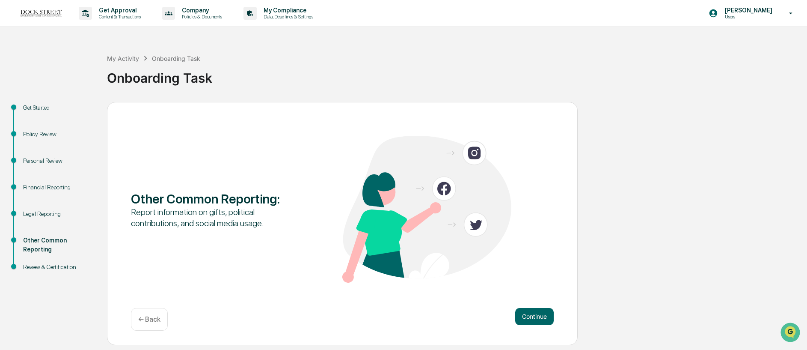
click at [538, 318] on button "Continue" at bounding box center [534, 316] width 39 height 17
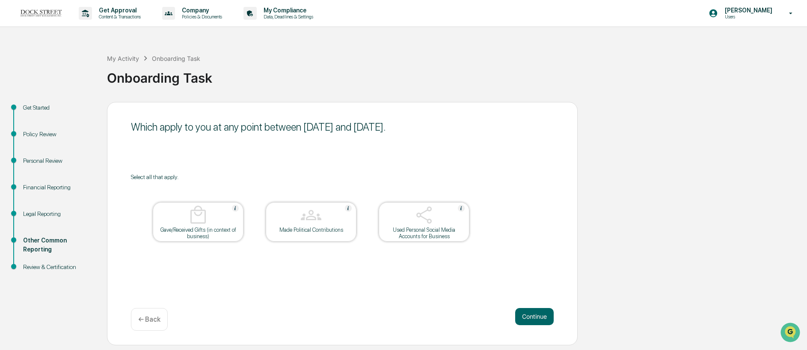
click at [148, 316] on p "← Back" at bounding box center [149, 319] width 22 height 8
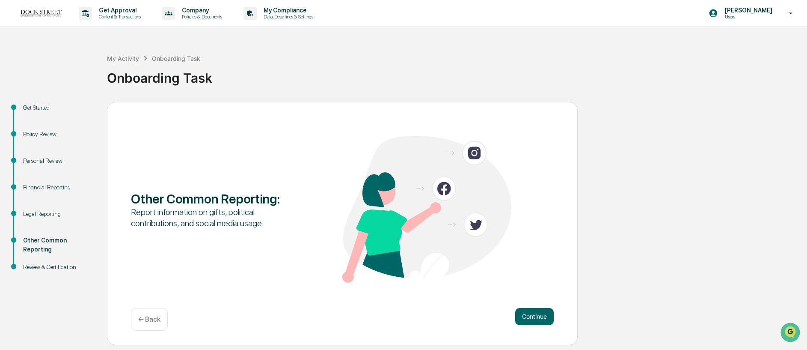
click at [148, 316] on p "← Back" at bounding box center [149, 319] width 22 height 8
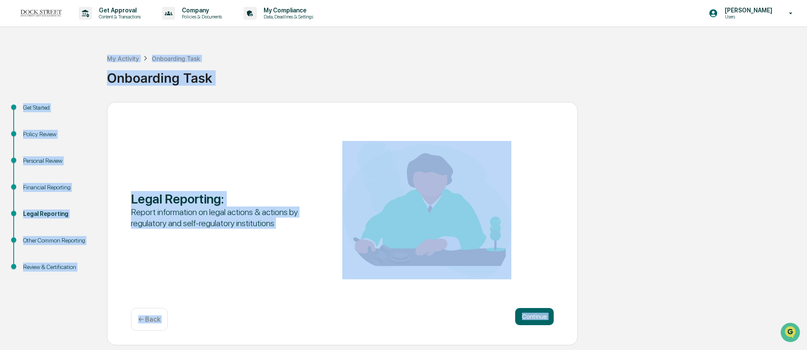
click at [148, 316] on p "← Back" at bounding box center [149, 319] width 22 height 8
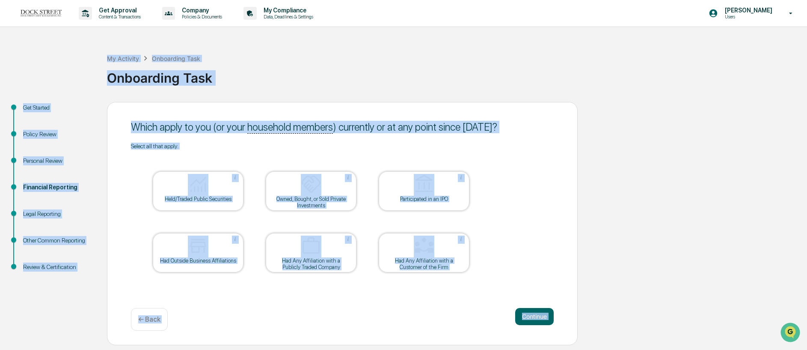
click at [148, 316] on p "← Back" at bounding box center [149, 319] width 22 height 8
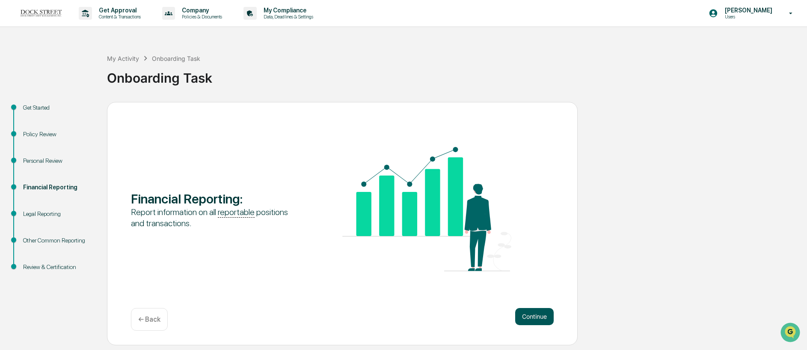
click at [535, 318] on button "Continue" at bounding box center [534, 316] width 39 height 17
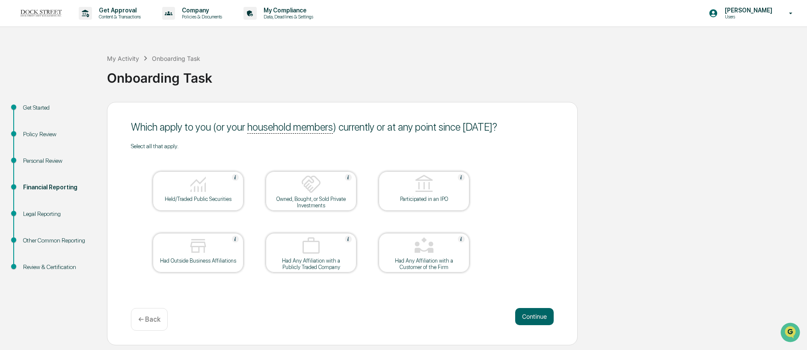
click at [476, 311] on div "Continue ← Back" at bounding box center [342, 319] width 423 height 23
click at [49, 161] on div "Personal Review" at bounding box center [58, 160] width 70 height 9
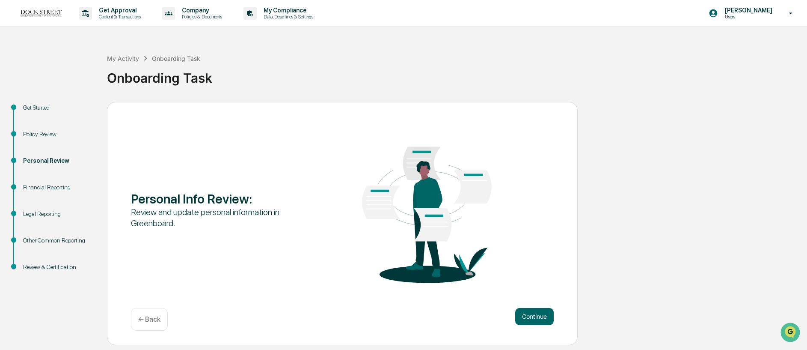
click at [51, 140] on div "Policy Review" at bounding box center [58, 144] width 84 height 27
click at [51, 136] on div "Policy Review" at bounding box center [58, 134] width 70 height 9
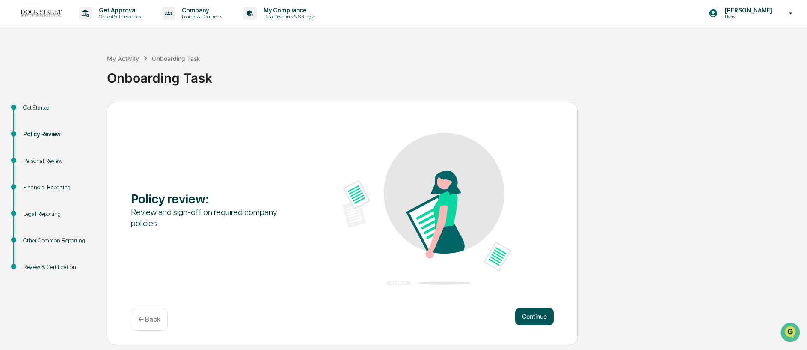
click at [548, 318] on button "Continue" at bounding box center [534, 316] width 39 height 17
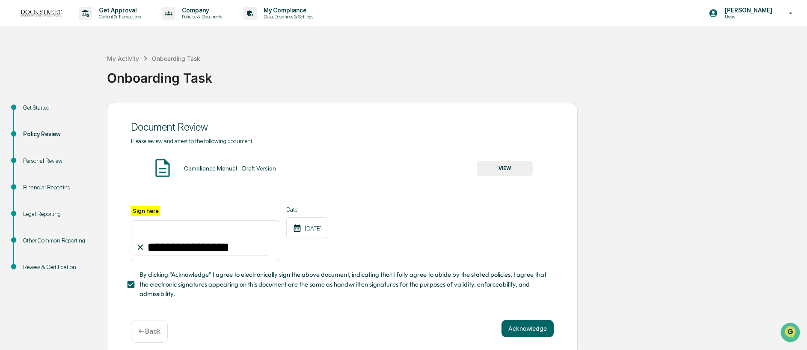
click at [548, 318] on div "**********" at bounding box center [342, 229] width 471 height 255
click at [57, 187] on div "Financial Reporting" at bounding box center [58, 187] width 70 height 9
click at [51, 187] on div "Financial Reporting" at bounding box center [58, 187] width 70 height 9
click at [537, 336] on div "Acknowledge ← Back" at bounding box center [342, 331] width 423 height 23
click at [537, 331] on button "Acknowledge" at bounding box center [528, 328] width 52 height 17
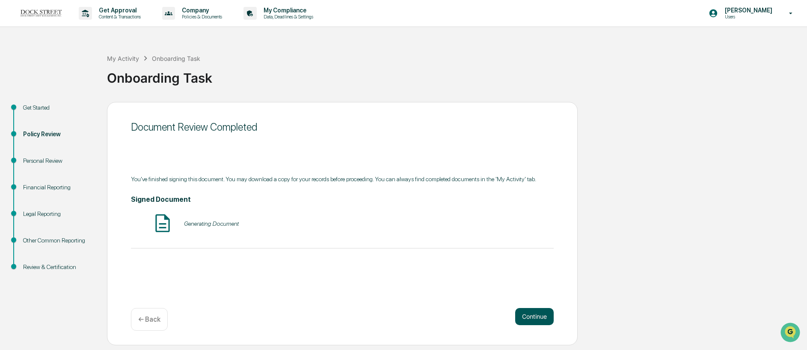
click at [542, 316] on button "Continue" at bounding box center [534, 316] width 39 height 17
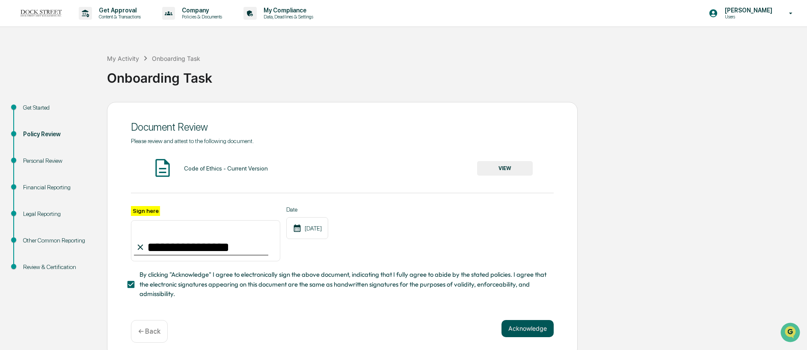
click at [530, 327] on button "Acknowledge" at bounding box center [528, 328] width 52 height 17
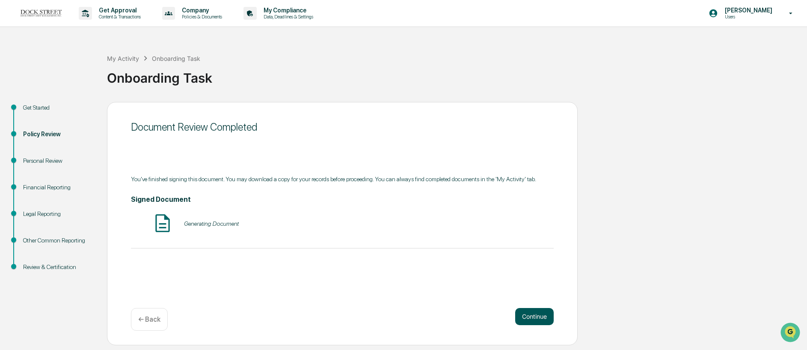
click at [531, 321] on button "Continue" at bounding box center [534, 316] width 39 height 17
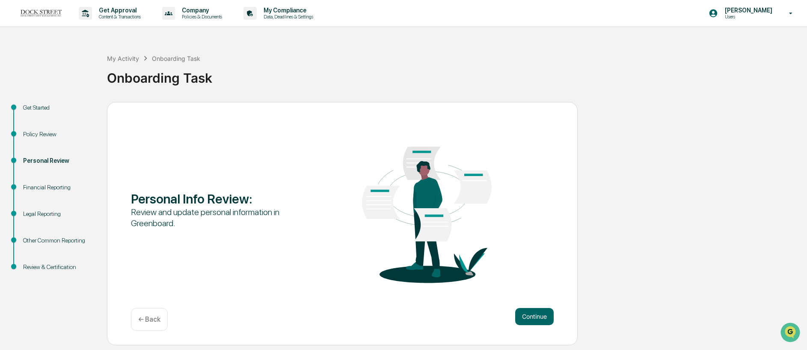
click at [531, 321] on button "Continue" at bounding box center [534, 316] width 39 height 17
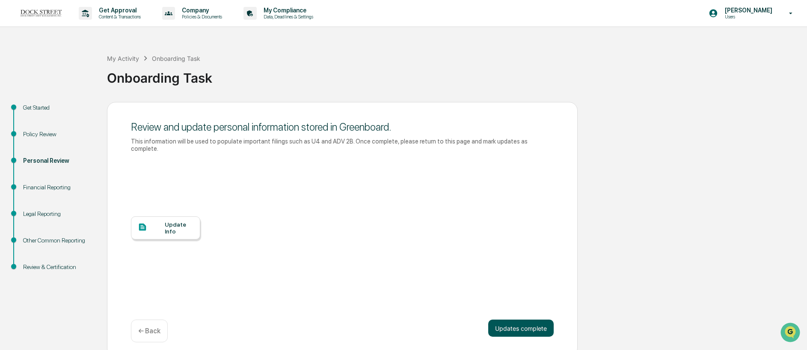
click at [531, 325] on button "Updates complete" at bounding box center [520, 327] width 65 height 17
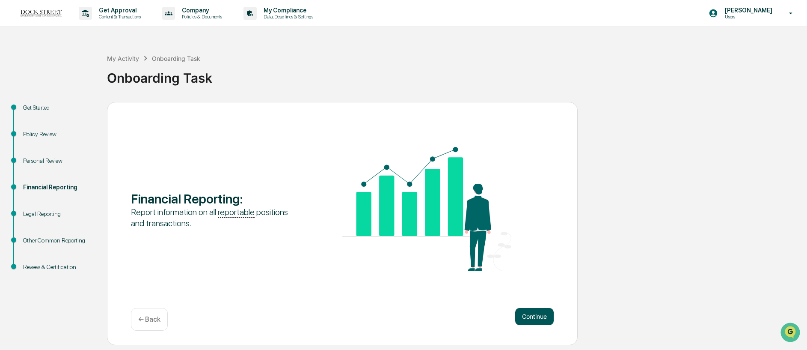
click at [534, 320] on button "Continue" at bounding box center [534, 316] width 39 height 17
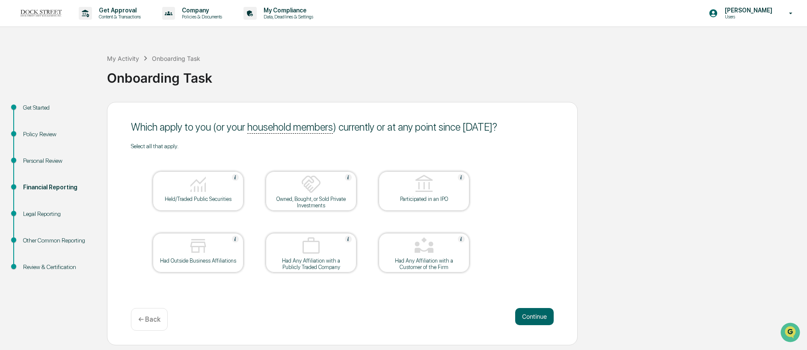
click at [216, 195] on div at bounding box center [198, 185] width 86 height 22
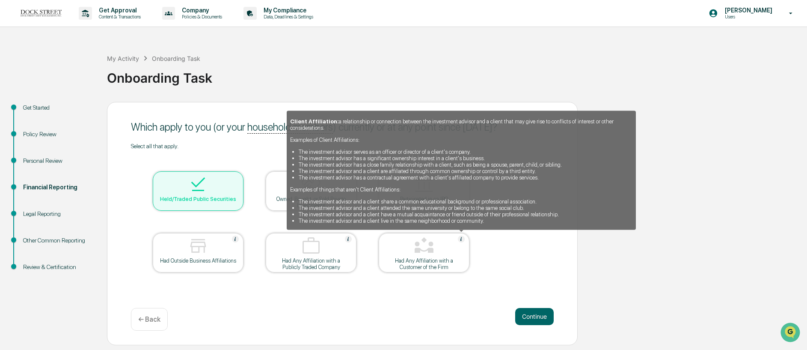
click at [460, 239] on img at bounding box center [461, 238] width 7 height 7
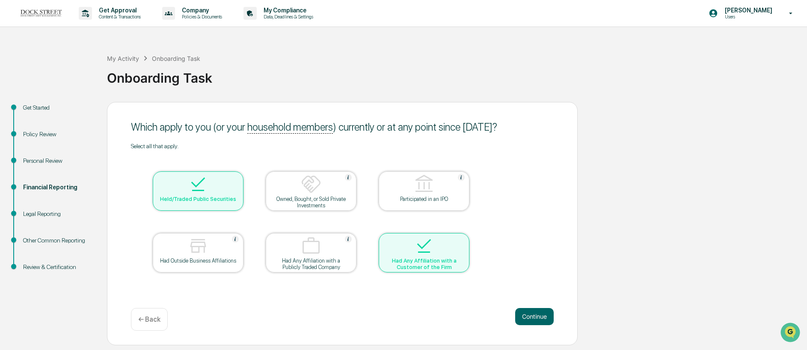
click at [461, 239] on div at bounding box center [424, 246] width 86 height 22
click at [429, 255] on img at bounding box center [424, 245] width 21 height 21
click at [361, 305] on div "Which apply to you (or your household members ) currently or at any point since…" at bounding box center [342, 223] width 471 height 243
click at [538, 317] on button "Continue" at bounding box center [534, 316] width 39 height 17
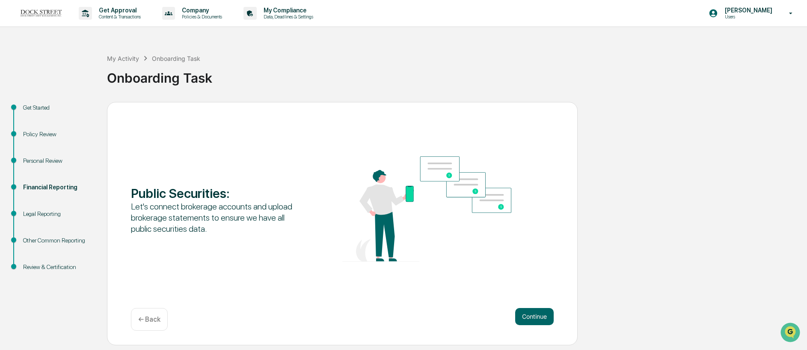
click at [537, 317] on button "Continue" at bounding box center [534, 316] width 39 height 17
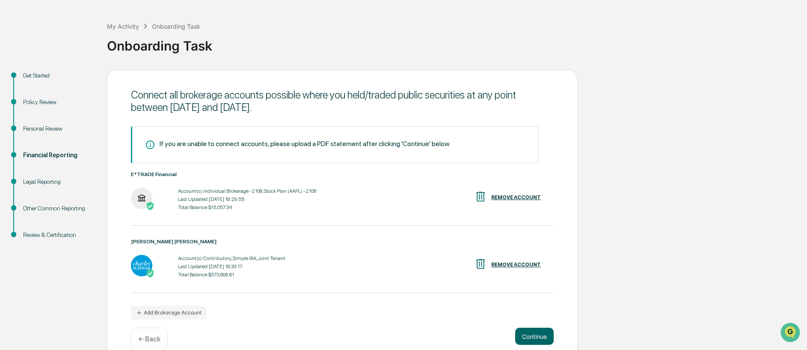
scroll to position [47, 0]
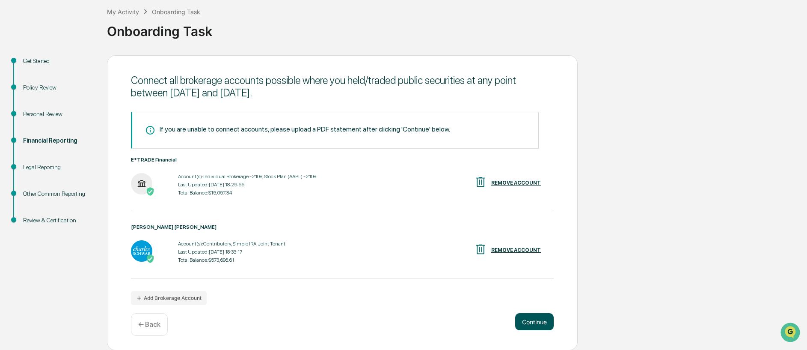
click at [528, 321] on button "Continue" at bounding box center [534, 321] width 39 height 17
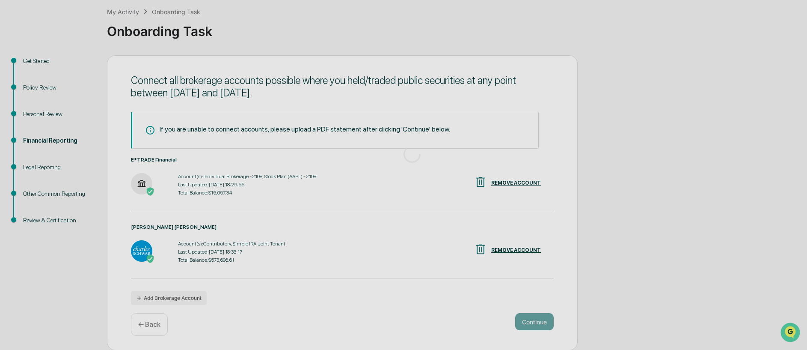
scroll to position [0, 0]
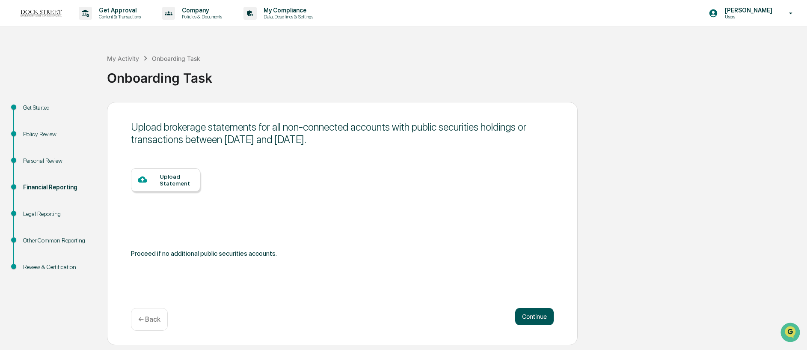
click at [529, 320] on button "Continue" at bounding box center [534, 316] width 39 height 17
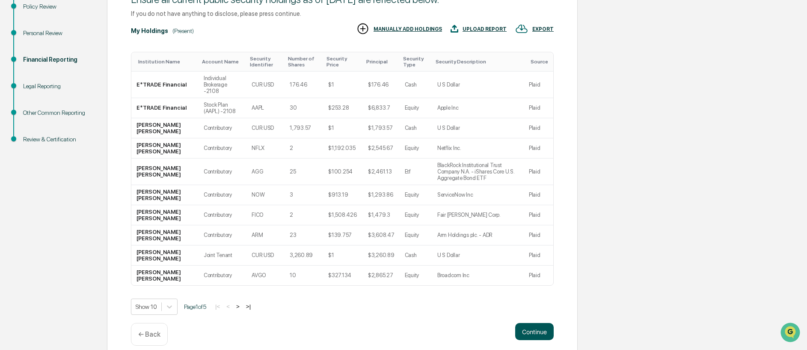
scroll to position [131, 0]
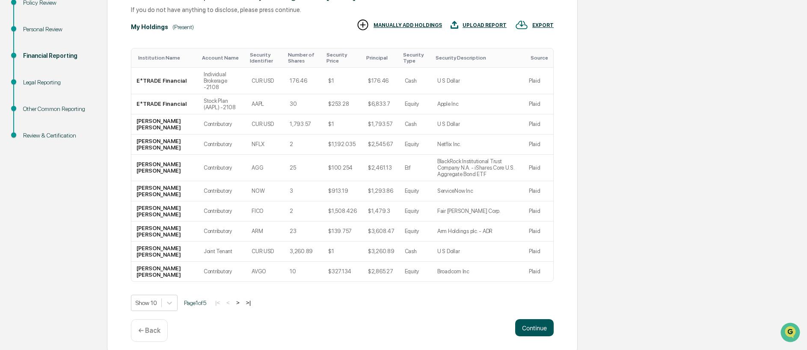
click at [530, 324] on button "Continue" at bounding box center [534, 327] width 39 height 17
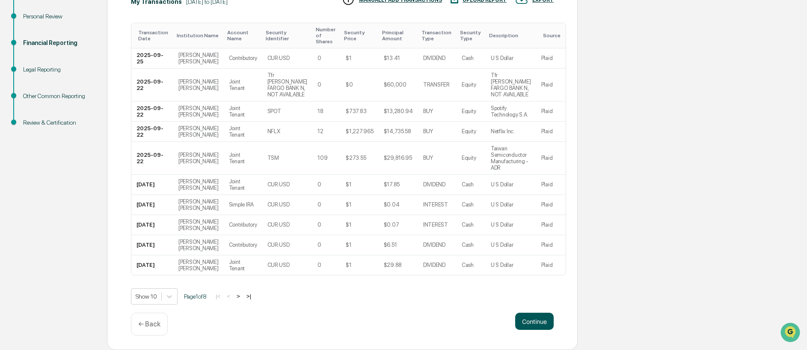
scroll to position [163, 0]
click at [532, 322] on button "Continue" at bounding box center [534, 320] width 39 height 17
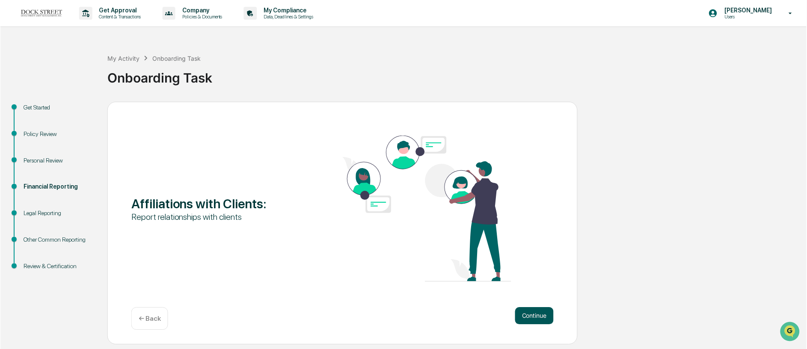
scroll to position [0, 0]
click at [532, 318] on button "Continue" at bounding box center [534, 316] width 39 height 17
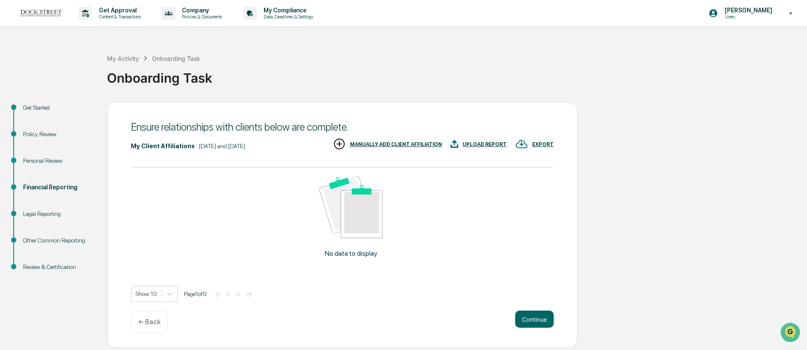
click at [390, 142] on div "MANUALLY ADD CLIENT AFFILIATION" at bounding box center [396, 144] width 92 height 6
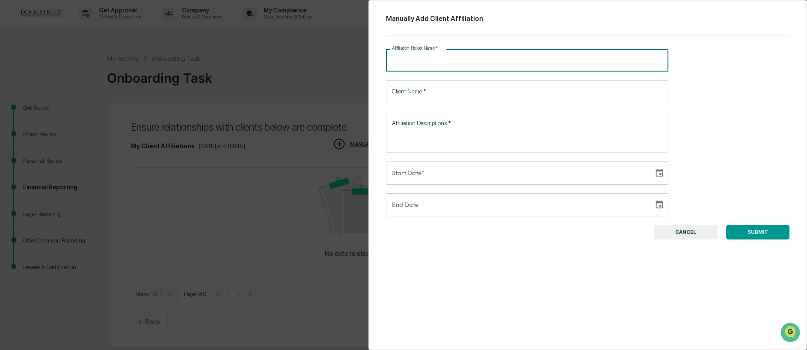
click at [432, 67] on input "Affiliation Holder Name   *" at bounding box center [527, 60] width 282 height 23
type input "**********"
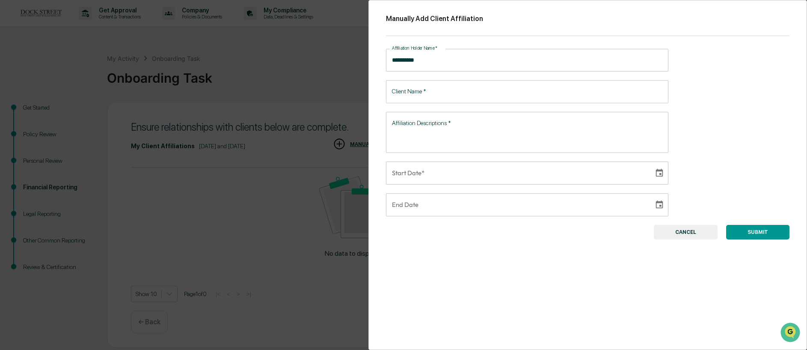
drag, startPoint x: 702, startPoint y: 235, endPoint x: 693, endPoint y: 228, distance: 11.4
click at [702, 235] on button "CANCEL" at bounding box center [686, 232] width 64 height 15
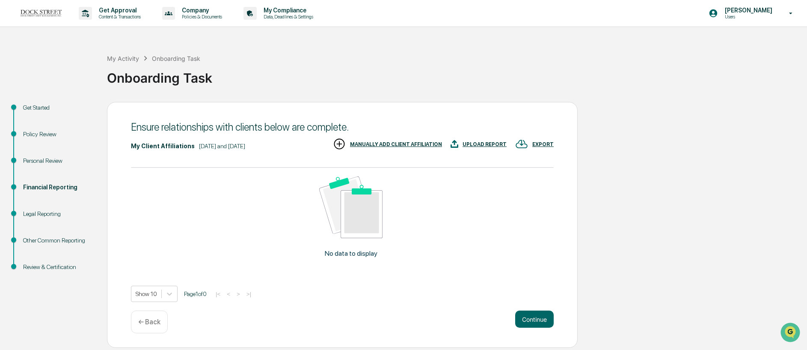
click at [43, 216] on div "Legal Reporting" at bounding box center [58, 213] width 70 height 9
click at [515, 316] on button "Continue" at bounding box center [534, 318] width 39 height 17
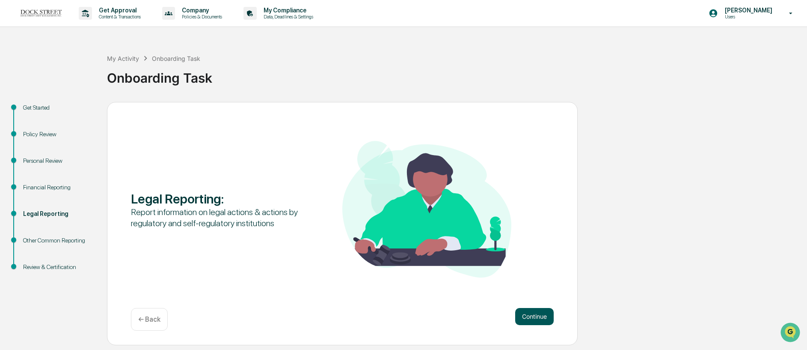
click at [527, 318] on button "Continue" at bounding box center [534, 316] width 39 height 17
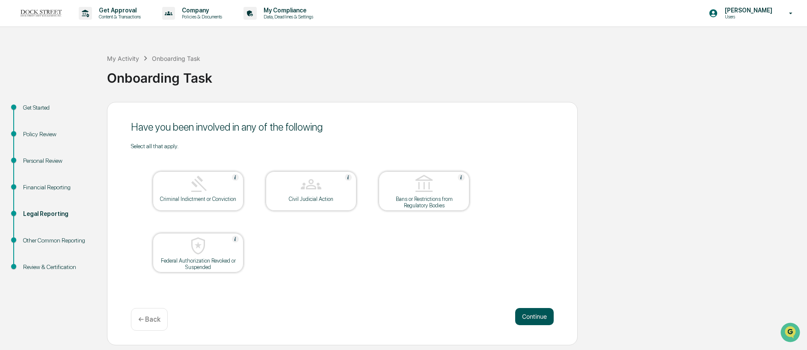
click at [528, 318] on button "Continue" at bounding box center [534, 316] width 39 height 17
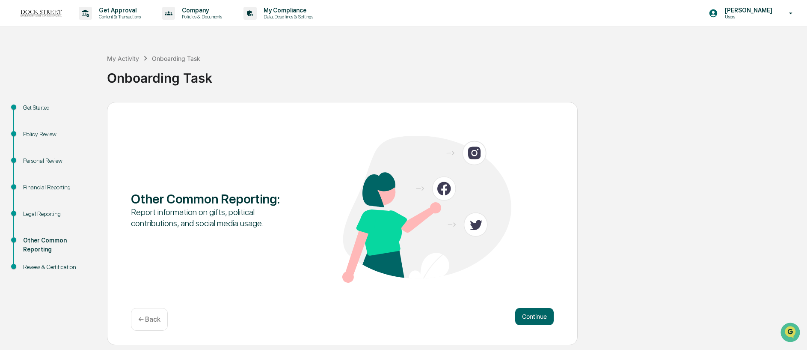
click at [528, 318] on button "Continue" at bounding box center [534, 316] width 39 height 17
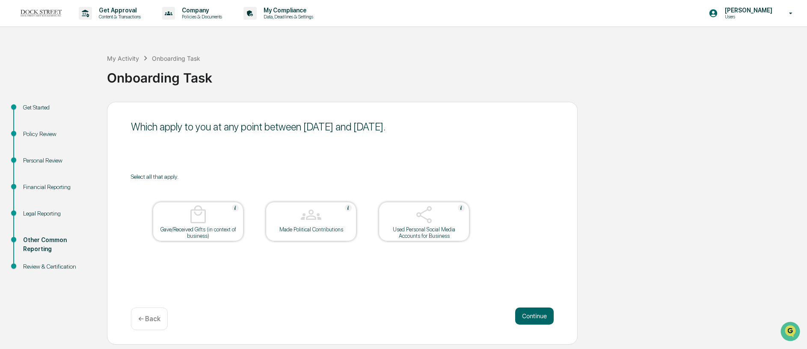
click at [441, 215] on div at bounding box center [424, 216] width 86 height 22
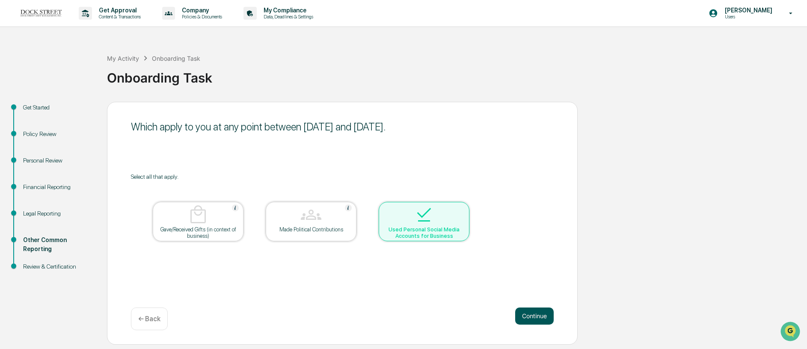
click at [531, 318] on button "Continue" at bounding box center [534, 316] width 39 height 17
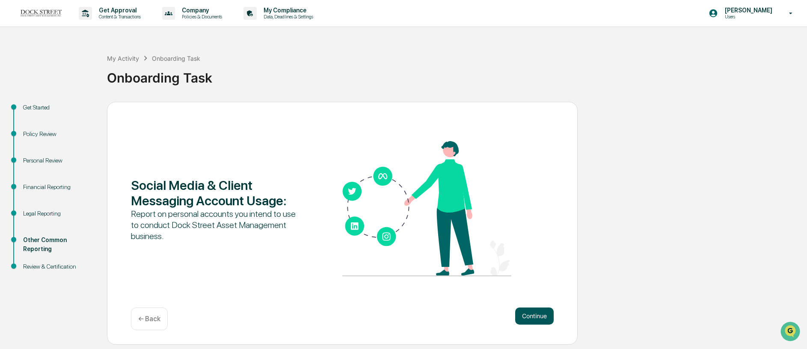
click at [535, 318] on button "Continue" at bounding box center [534, 316] width 39 height 17
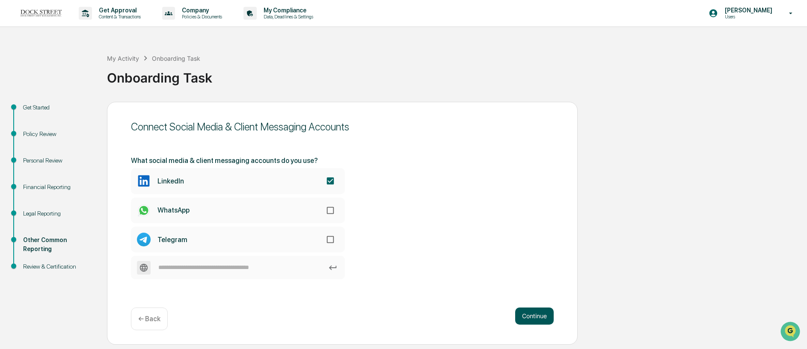
click at [531, 320] on button "Continue" at bounding box center [534, 316] width 39 height 17
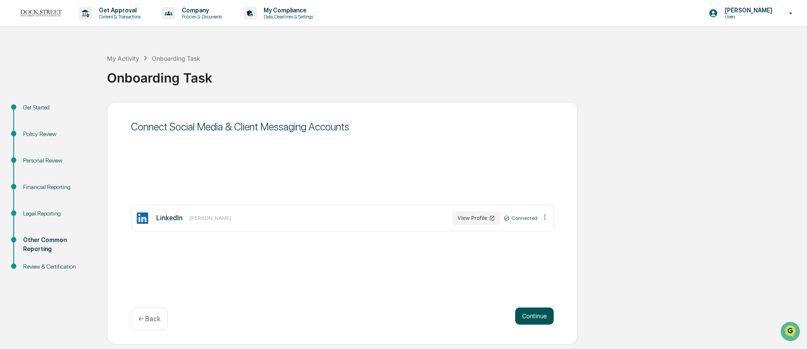
click at [523, 318] on button "Continue" at bounding box center [534, 316] width 39 height 17
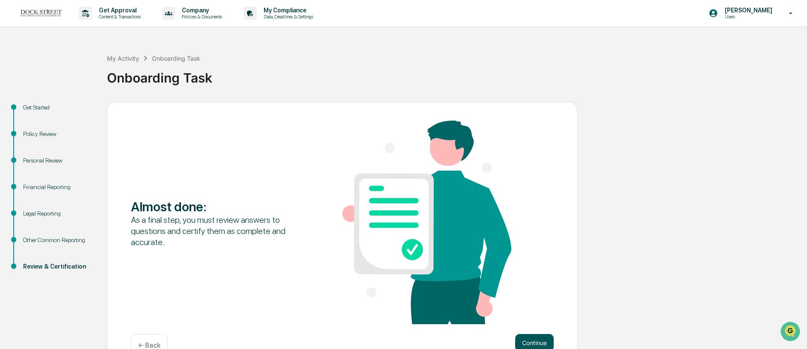
click at [535, 341] on button "Continue" at bounding box center [534, 342] width 39 height 17
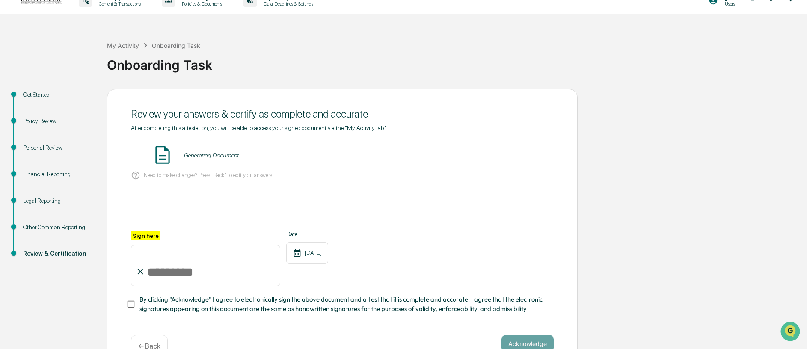
scroll to position [36, 0]
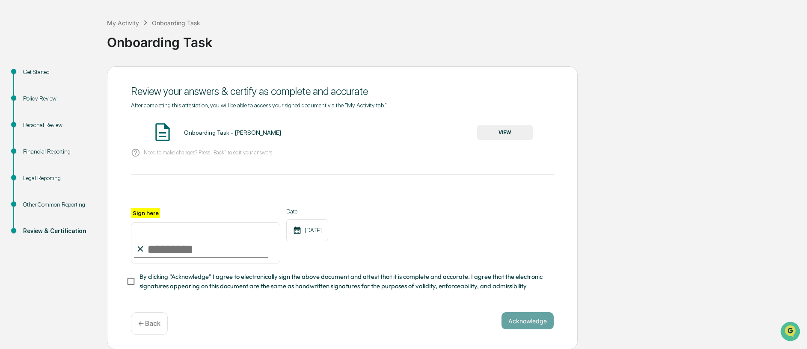
click at [502, 129] on button "VIEW" at bounding box center [505, 132] width 56 height 15
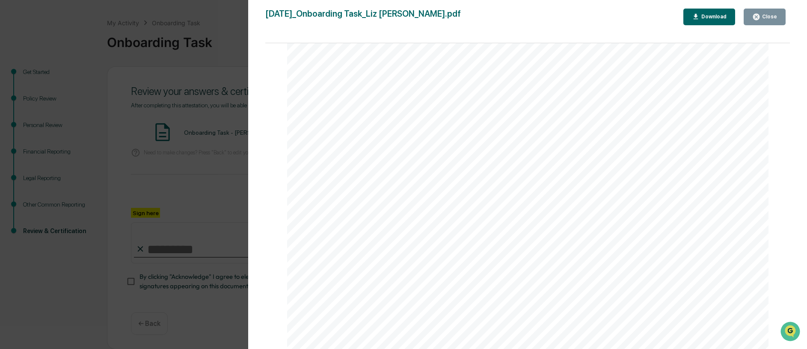
scroll to position [468, 0]
click at [773, 16] on div "Close" at bounding box center [769, 17] width 17 height 6
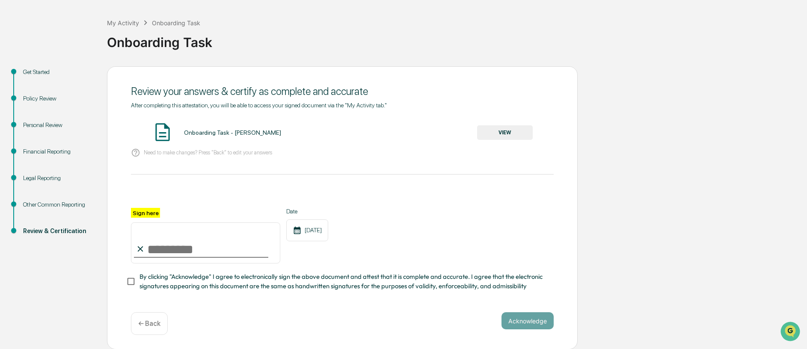
click at [168, 243] on input "Sign here" at bounding box center [205, 243] width 149 height 41
type input "**********"
click at [387, 275] on span "By clicking "Acknowledge" I agree to electronically sign the above document and…" at bounding box center [343, 281] width 407 height 19
click at [540, 313] on button "Acknowledge" at bounding box center [528, 320] width 52 height 17
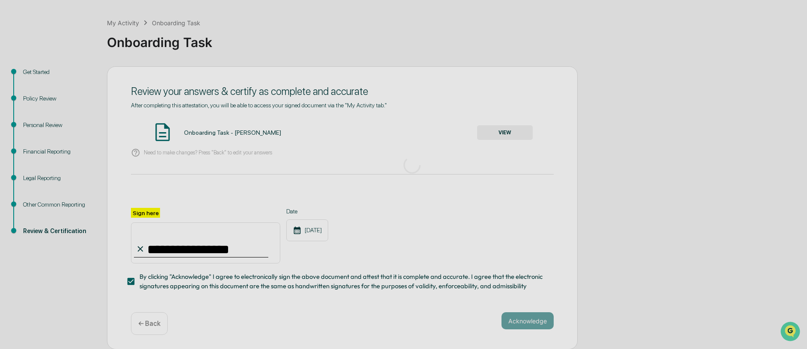
scroll to position [0, 0]
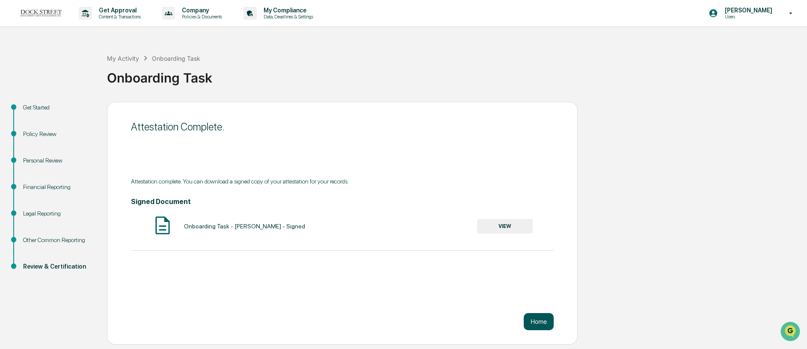
click at [544, 330] on button "Home" at bounding box center [539, 321] width 30 height 17
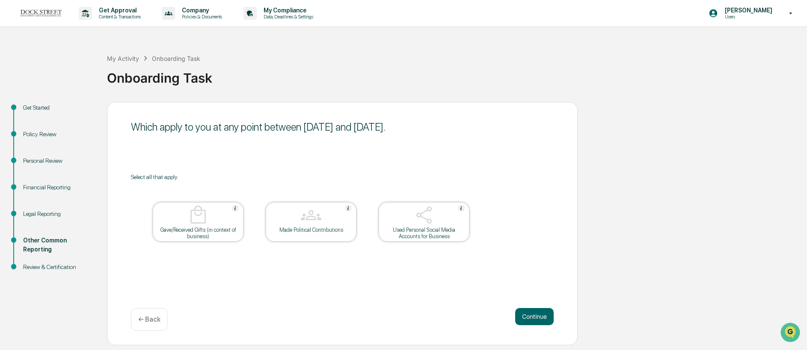
click at [152, 311] on div "← Back" at bounding box center [149, 319] width 37 height 23
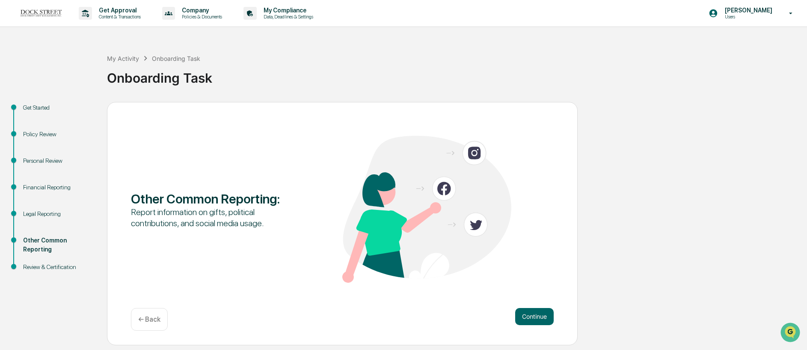
click at [68, 215] on div "Legal Reporting" at bounding box center [58, 213] width 70 height 9
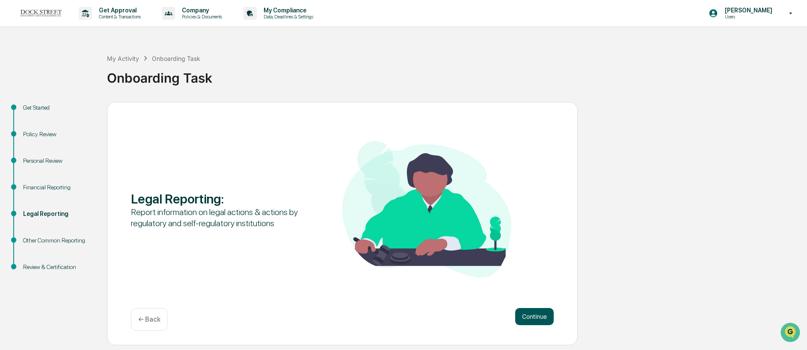
click at [545, 316] on button "Continue" at bounding box center [534, 316] width 39 height 17
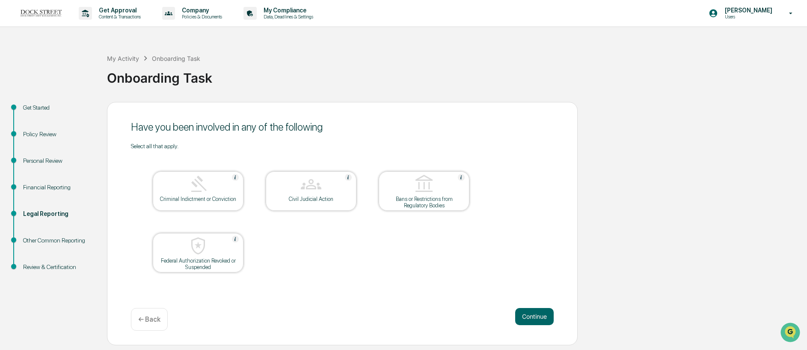
click at [545, 316] on button "Continue" at bounding box center [534, 316] width 39 height 17
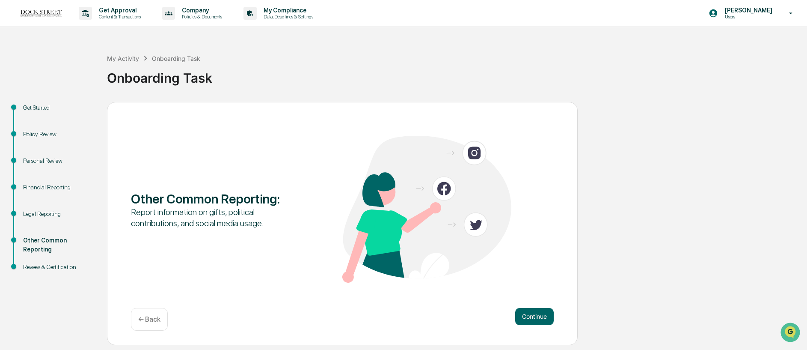
click at [57, 186] on div "Financial Reporting" at bounding box center [58, 187] width 70 height 9
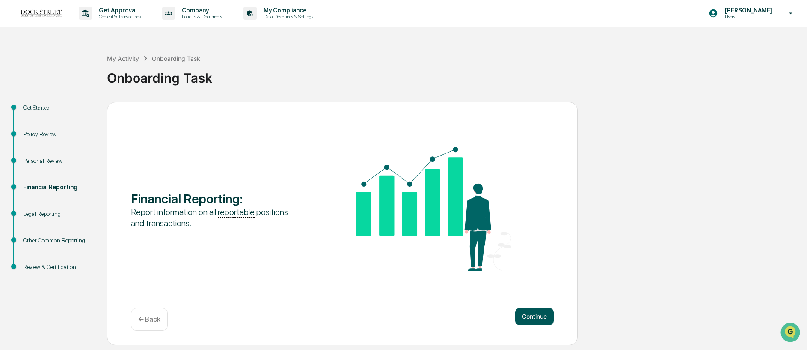
click at [531, 318] on button "Continue" at bounding box center [534, 316] width 39 height 17
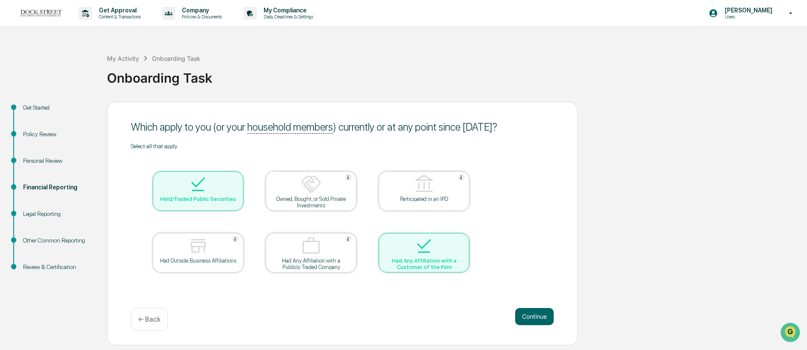
click at [160, 325] on div "← Back" at bounding box center [149, 319] width 37 height 23
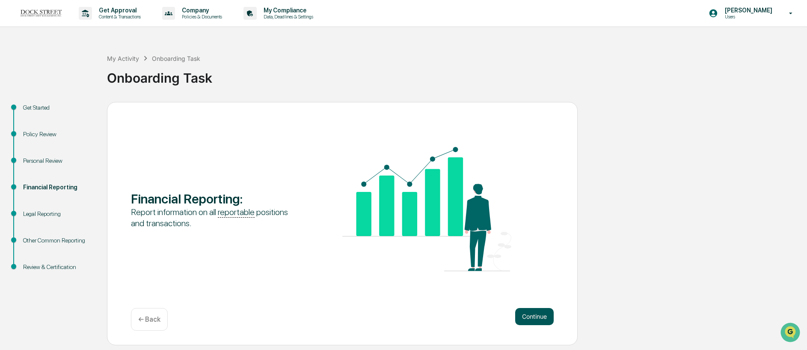
click at [547, 310] on button "Continue" at bounding box center [534, 316] width 39 height 17
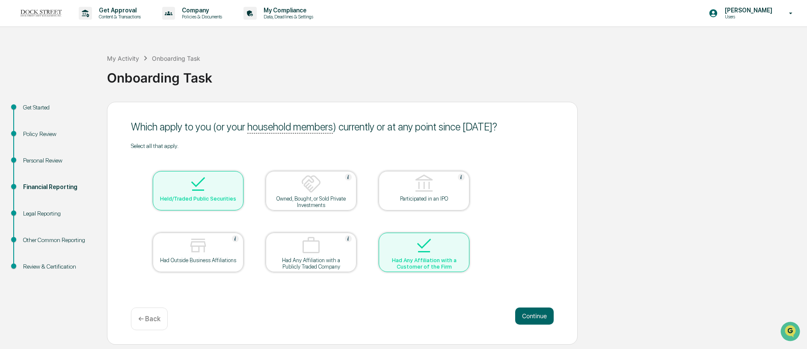
click at [146, 326] on div "← Back" at bounding box center [149, 319] width 37 height 23
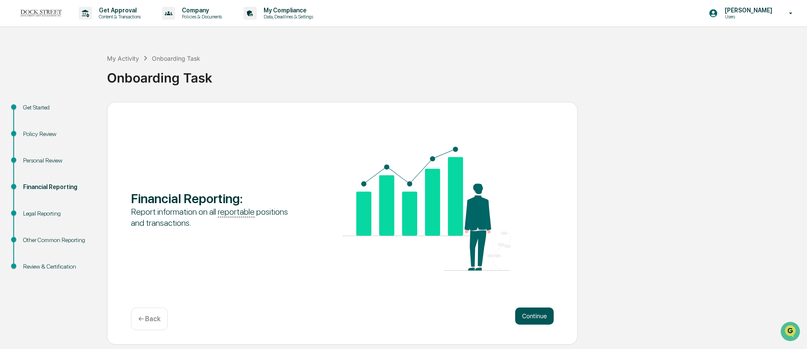
click at [541, 316] on button "Continue" at bounding box center [534, 316] width 39 height 17
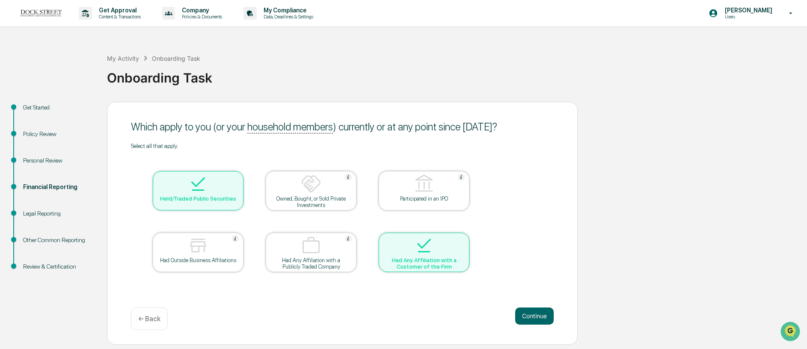
click at [456, 250] on div at bounding box center [424, 246] width 86 height 22
click at [510, 292] on div "Select all that apply. Held/Traded Public Securities Owned, Bought, or Sold Pri…" at bounding box center [342, 219] width 423 height 152
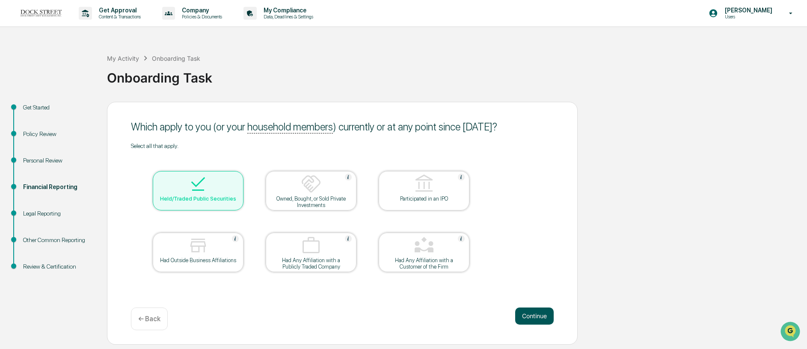
click at [538, 318] on button "Continue" at bounding box center [534, 316] width 39 height 17
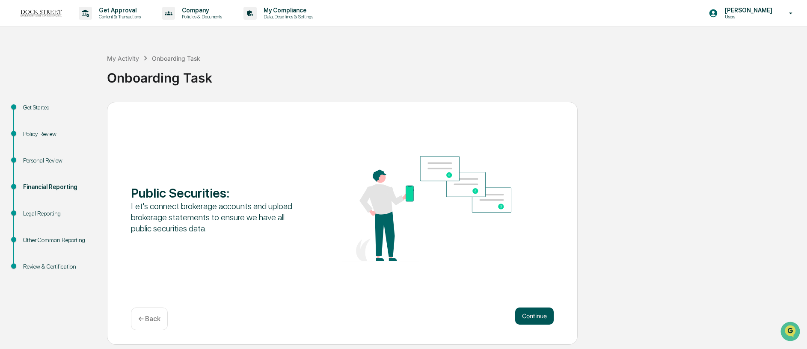
click at [529, 317] on button "Continue" at bounding box center [534, 316] width 39 height 17
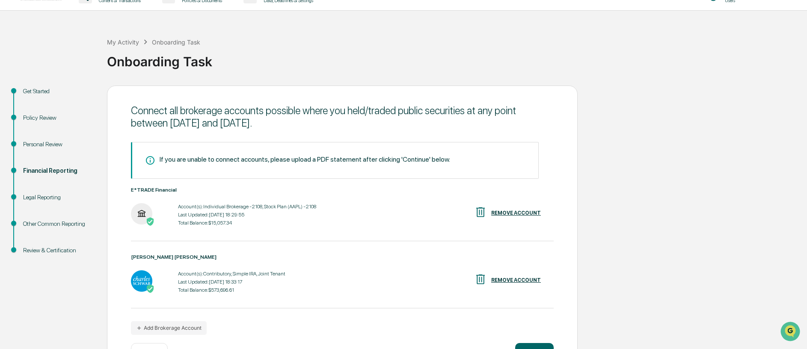
scroll to position [47, 0]
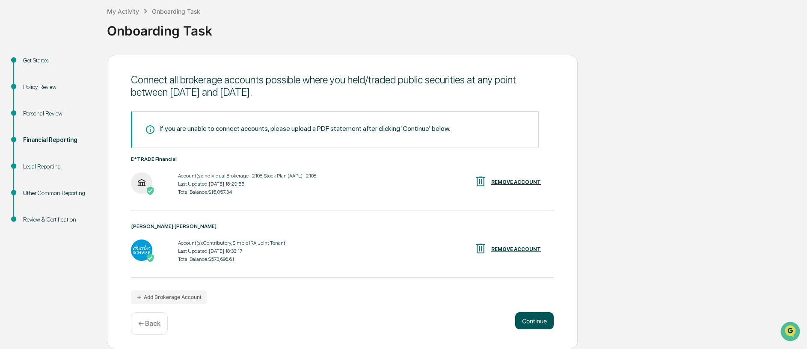
click at [552, 323] on button "Continue" at bounding box center [534, 320] width 39 height 17
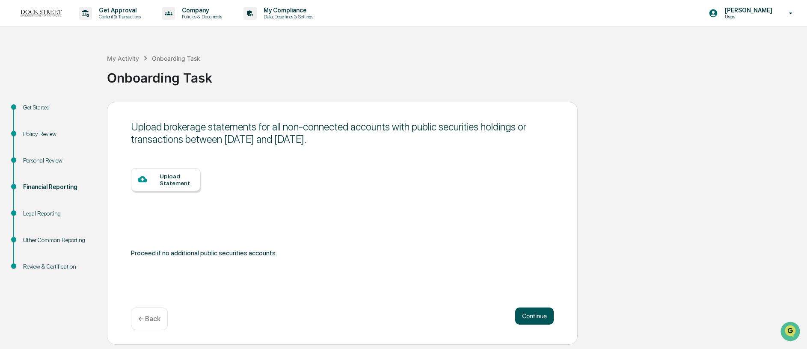
scroll to position [0, 0]
click at [541, 318] on button "Continue" at bounding box center [534, 316] width 39 height 17
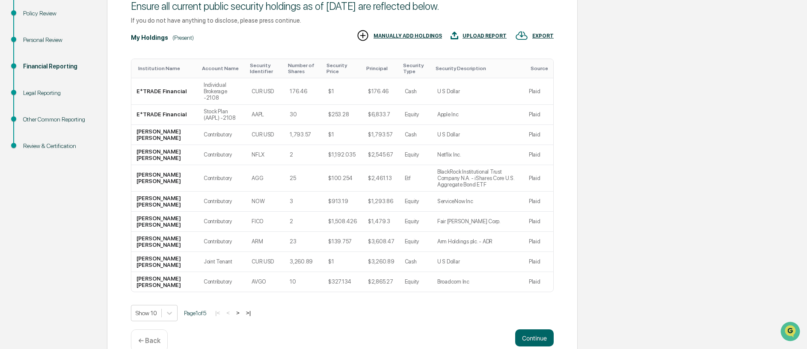
scroll to position [132, 0]
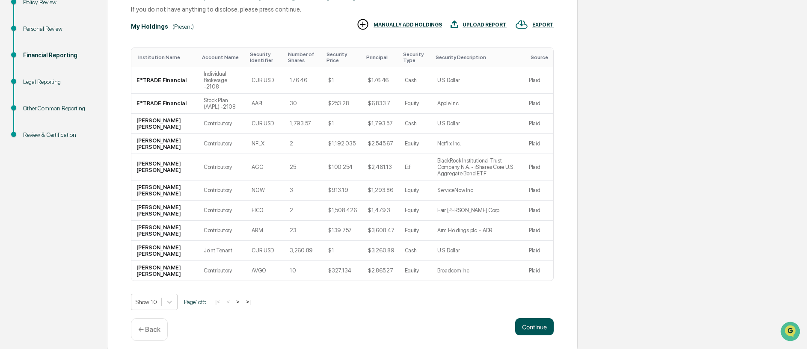
click at [530, 318] on button "Continue" at bounding box center [534, 326] width 39 height 17
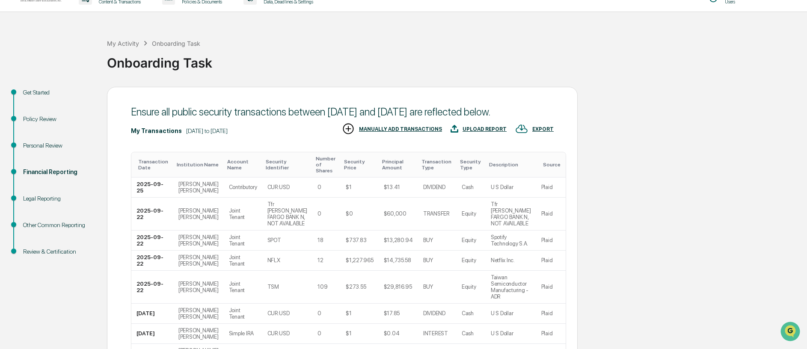
scroll to position [163, 0]
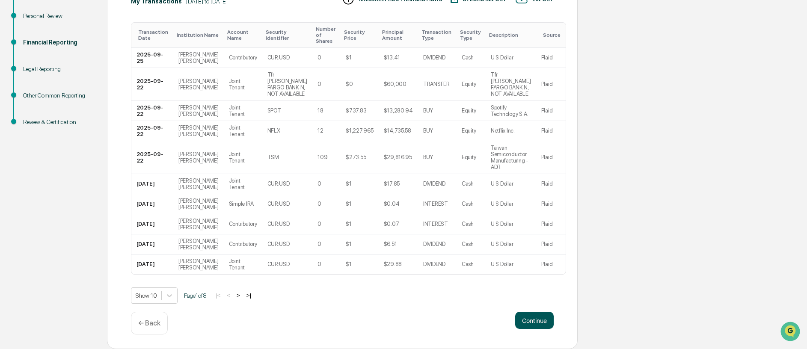
click at [544, 319] on button "Continue" at bounding box center [534, 320] width 39 height 17
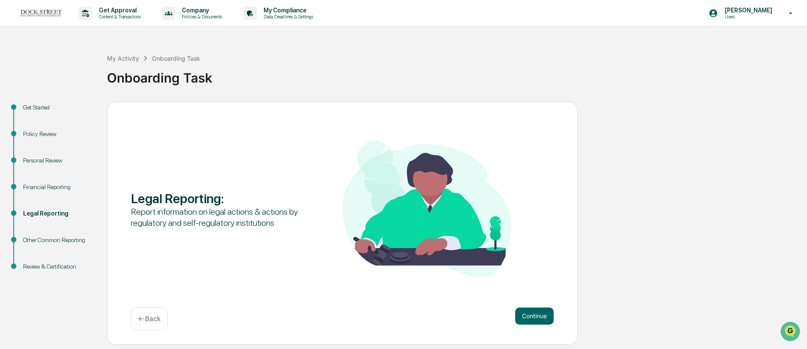
scroll to position [0, 0]
click at [550, 321] on button "Continue" at bounding box center [534, 316] width 39 height 17
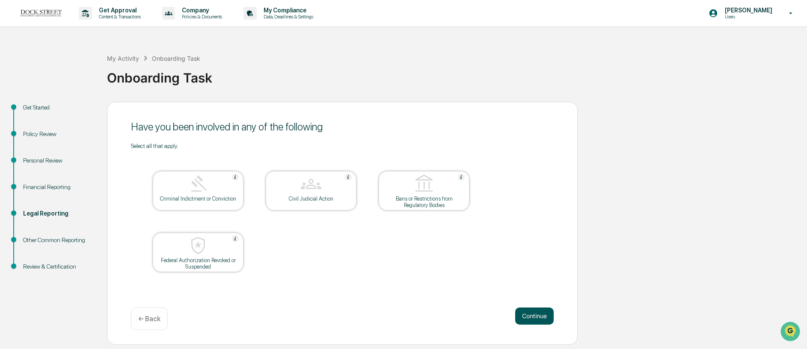
click at [537, 314] on button "Continue" at bounding box center [534, 316] width 39 height 17
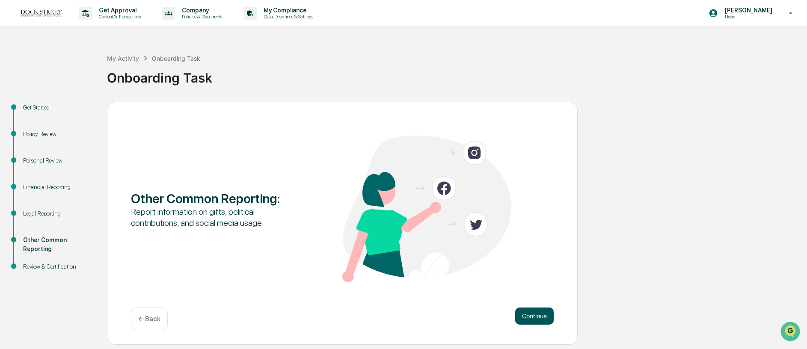
click at [537, 315] on button "Continue" at bounding box center [534, 316] width 39 height 17
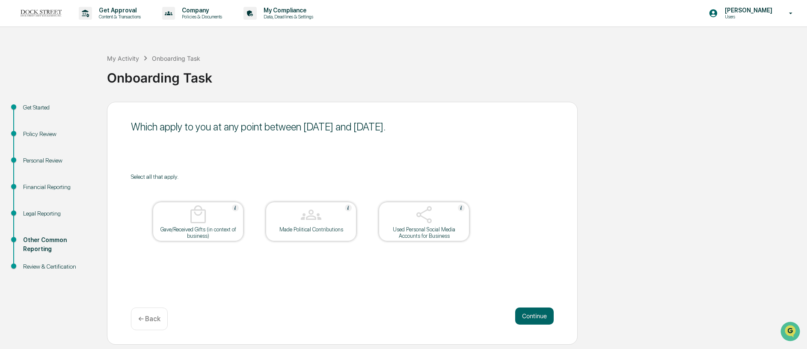
click at [349, 285] on div "Which apply to you at any point between June 25, 2025 and September 25, 2025. S…" at bounding box center [342, 223] width 471 height 243
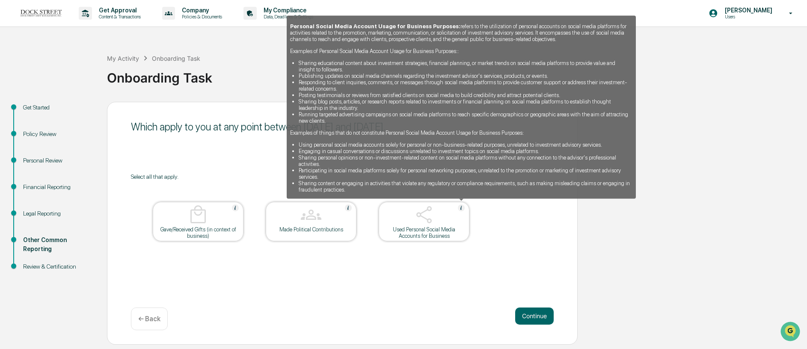
click at [463, 207] on img at bounding box center [461, 208] width 7 height 7
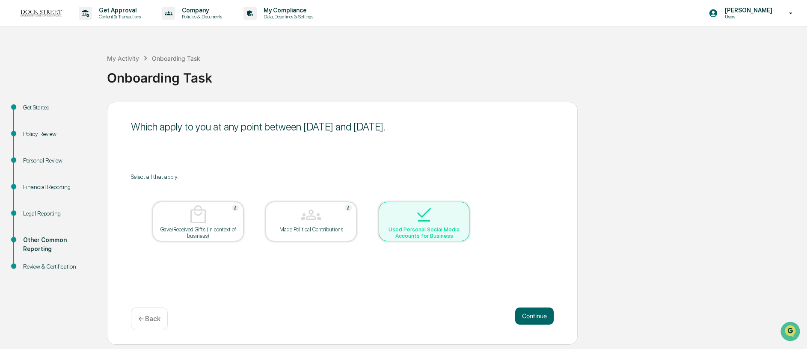
click at [463, 207] on div at bounding box center [424, 216] width 86 height 22
